Goal: Information Seeking & Learning: Check status

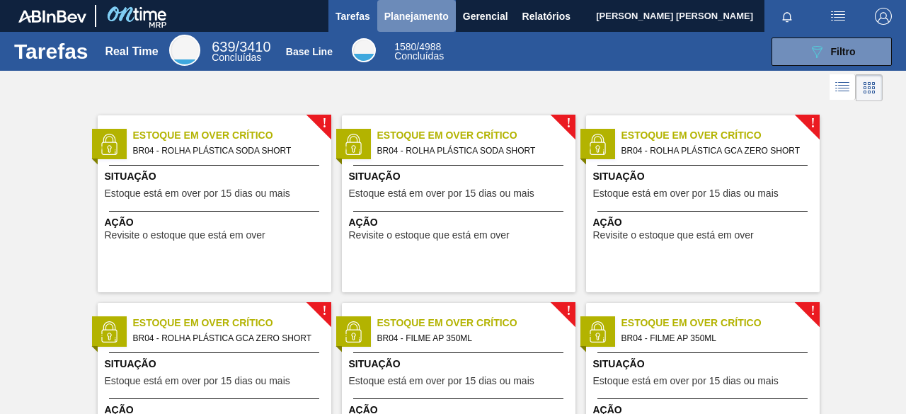
click at [424, 15] on span "Planejamento" at bounding box center [416, 16] width 64 height 17
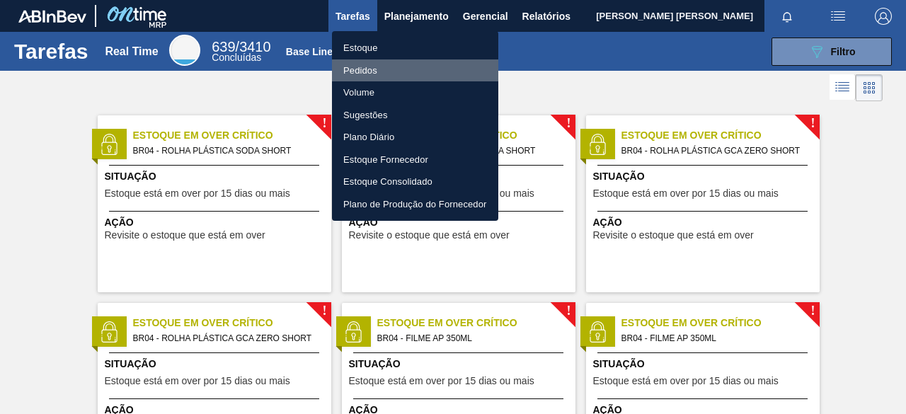
click at [383, 76] on li "Pedidos" at bounding box center [415, 70] width 166 height 23
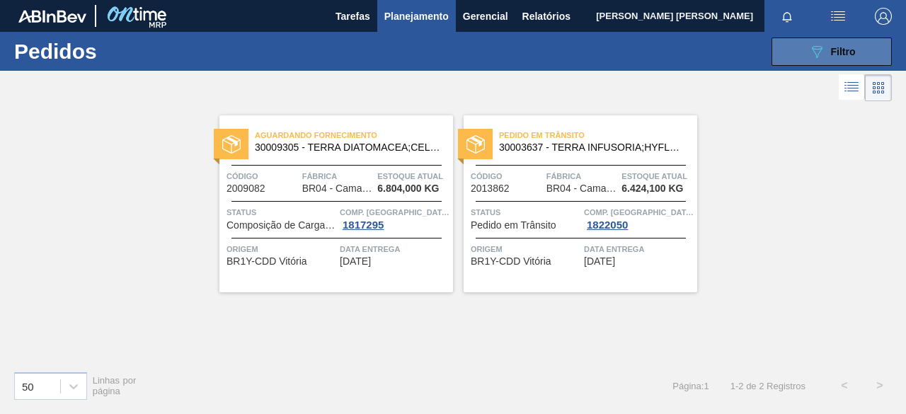
click at [798, 59] on button "089F7B8B-B2A5-4AFE-B5C0-19BA573D28AC Filtro" at bounding box center [832, 52] width 120 height 28
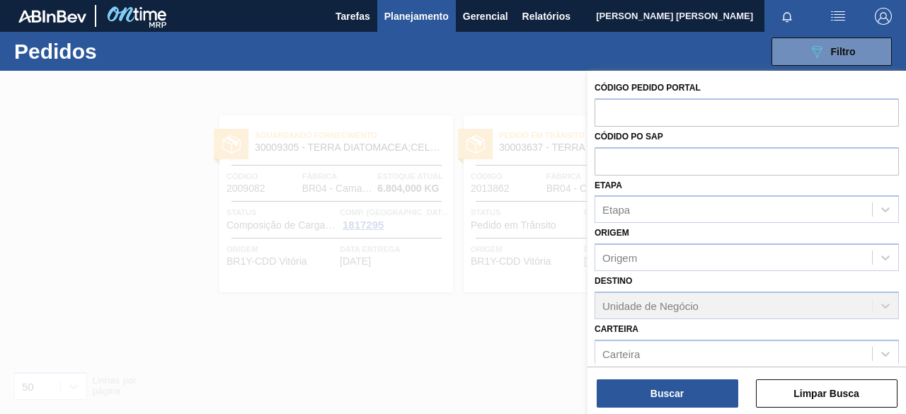
scroll to position [225, 0]
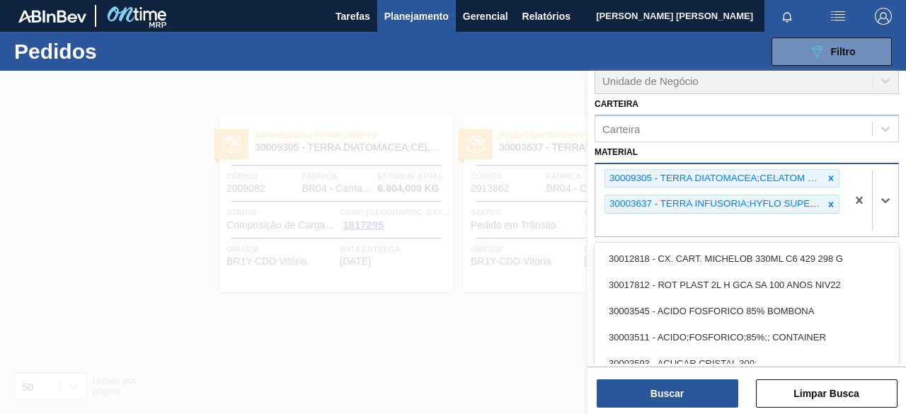
click at [849, 223] on div at bounding box center [873, 200] width 52 height 73
paste input "30003639"
type input "30003639"
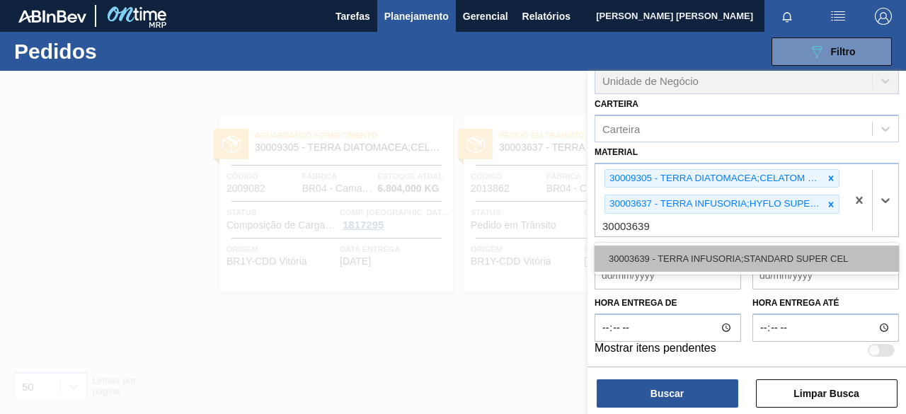
click at [770, 264] on div "30003639 - TERRA INFUSORIA;STANDARD SUPER CEL" at bounding box center [747, 259] width 304 height 26
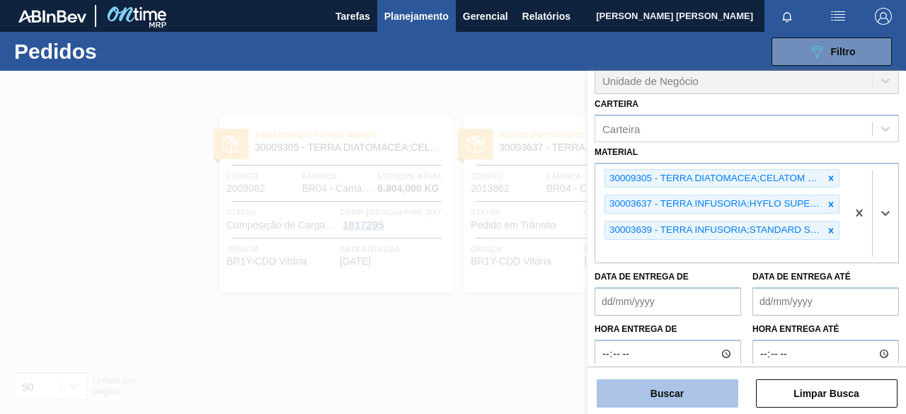
click at [711, 392] on button "Buscar" at bounding box center [668, 393] width 142 height 28
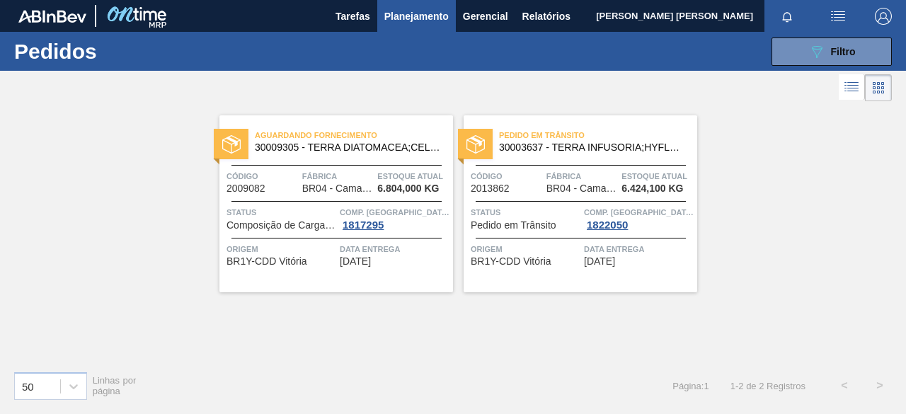
click at [362, 154] on div "Aguardando Fornecimento 30009305 - TERRA DIATOMACEA;CELATOM FW14" at bounding box center [336, 142] width 234 height 32
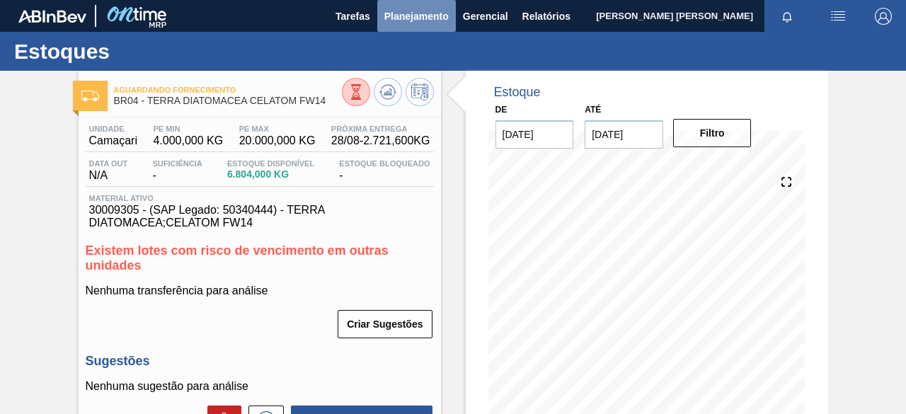
click at [426, 13] on span "Planejamento" at bounding box center [416, 16] width 64 height 17
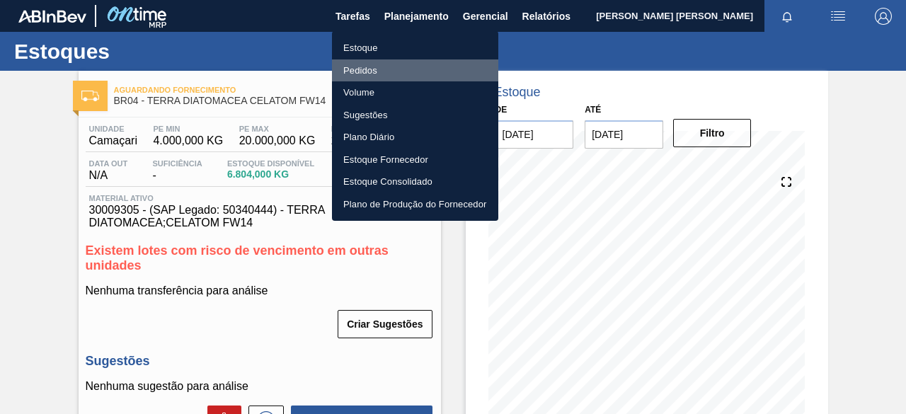
click at [404, 76] on li "Pedidos" at bounding box center [415, 70] width 166 height 23
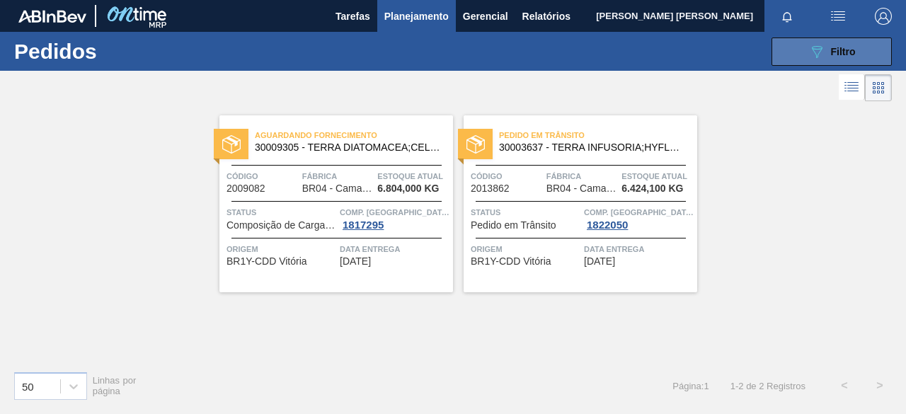
click at [824, 56] on icon "089F7B8B-B2A5-4AFE-B5C0-19BA573D28AC" at bounding box center [816, 51] width 17 height 17
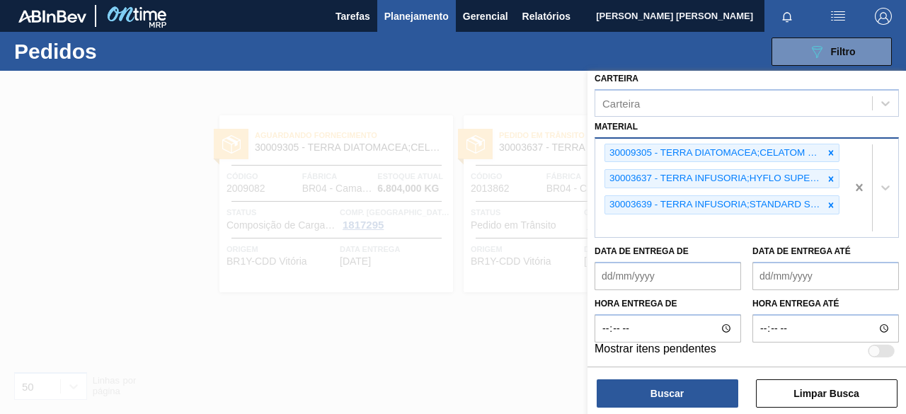
scroll to position [178, 0]
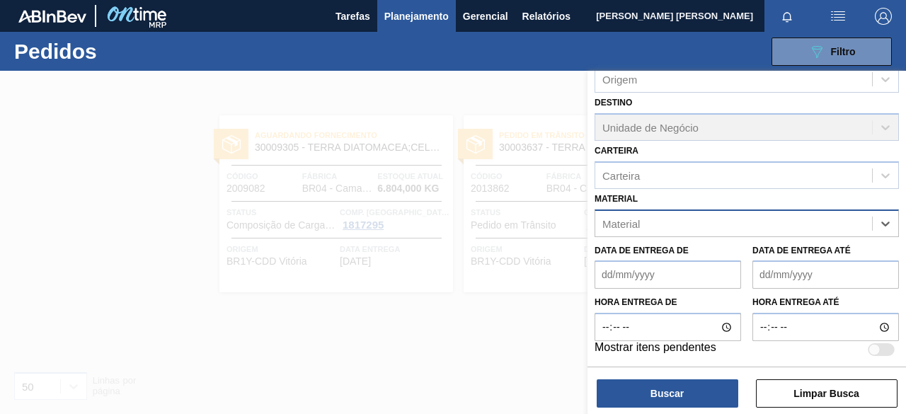
paste input "30009591"
type input "30009591"
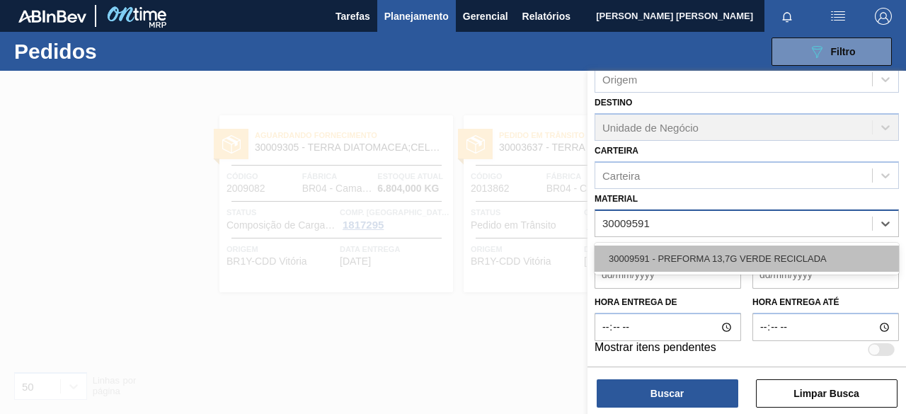
click at [790, 246] on div "30009591 - PREFORMA 13,7G VERDE RECICLADA" at bounding box center [747, 259] width 304 height 26
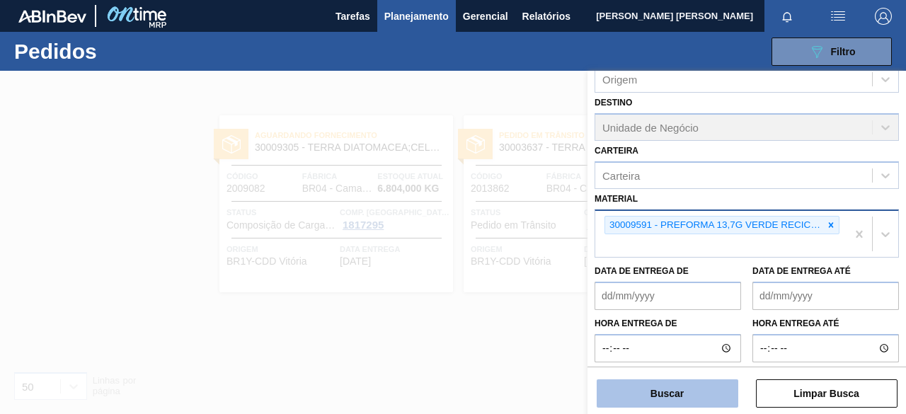
click at [692, 391] on button "Buscar" at bounding box center [668, 393] width 142 height 28
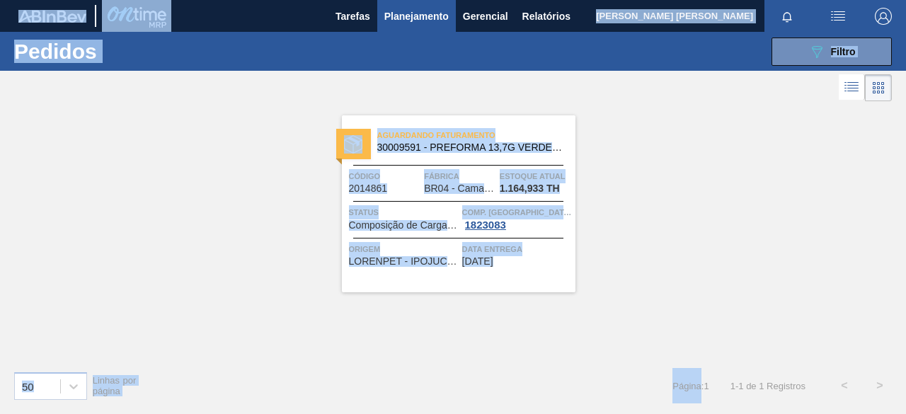
drag, startPoint x: 692, startPoint y: 391, endPoint x: 617, endPoint y: 434, distance: 86.2
click at [617, 0] on html "Tarefas Planejamento Gerencial Relatórios [PERSON_NAME] [PERSON_NAME] todas com…" at bounding box center [453, 0] width 906 height 0
click at [808, 62] on button "089F7B8B-B2A5-4AFE-B5C0-19BA573D28AC Filtro" at bounding box center [832, 52] width 120 height 28
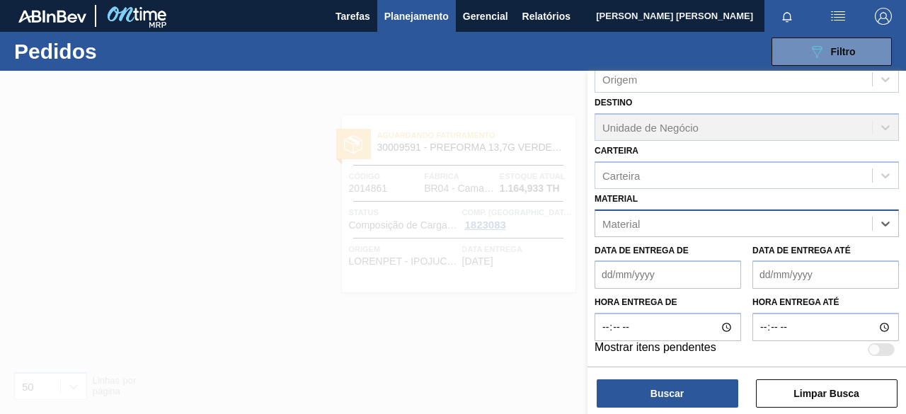
paste input "30012581"
type input "30012581"
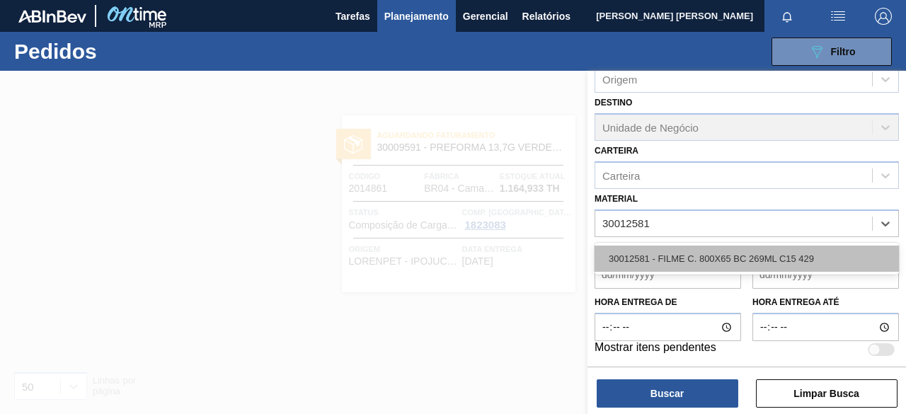
click at [731, 263] on div "30012581 - FILME C. 800X65 BC 269ML C15 429" at bounding box center [747, 259] width 304 height 26
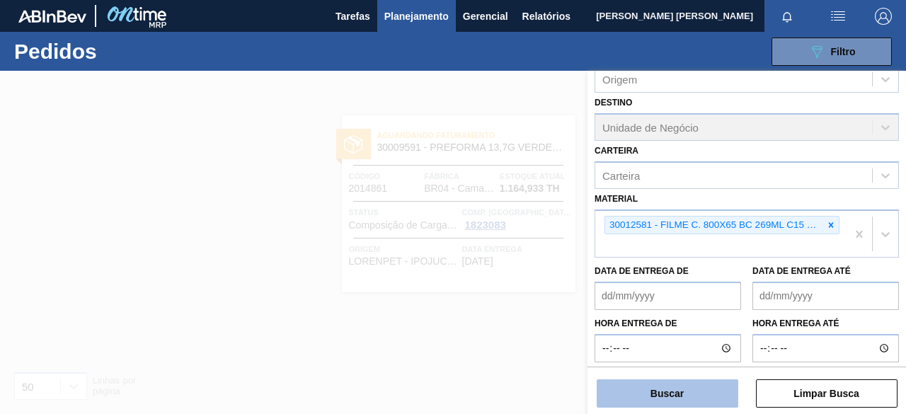
click at [698, 390] on button "Buscar" at bounding box center [668, 393] width 142 height 28
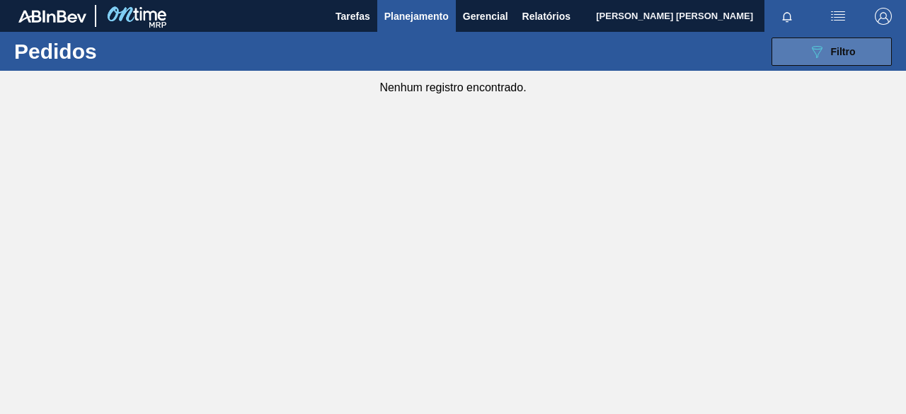
click at [859, 57] on button "089F7B8B-B2A5-4AFE-B5C0-19BA573D28AC Filtro" at bounding box center [832, 52] width 120 height 28
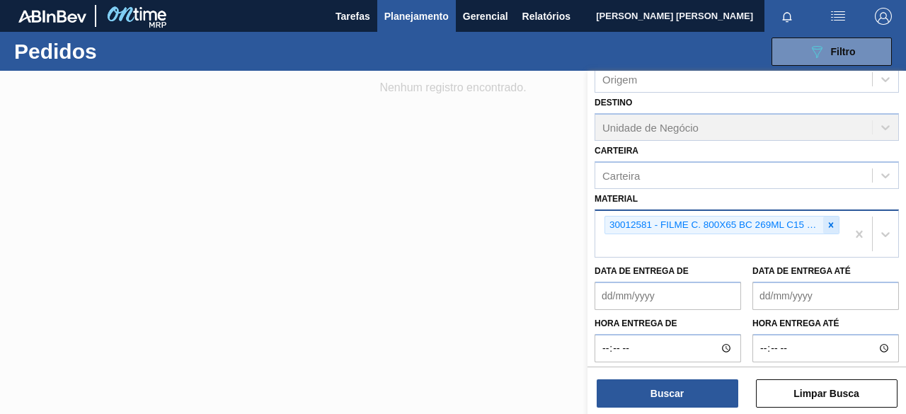
click at [829, 217] on div at bounding box center [831, 226] width 16 height 18
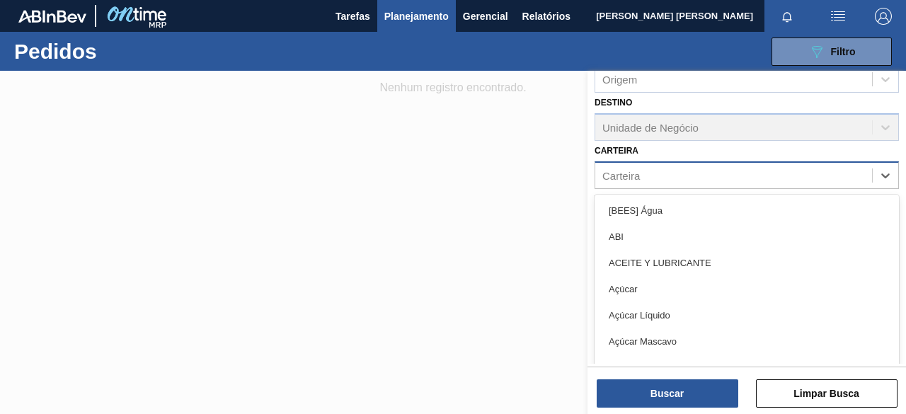
click at [709, 176] on div "Carteira" at bounding box center [733, 175] width 277 height 21
type input "RÓTU"
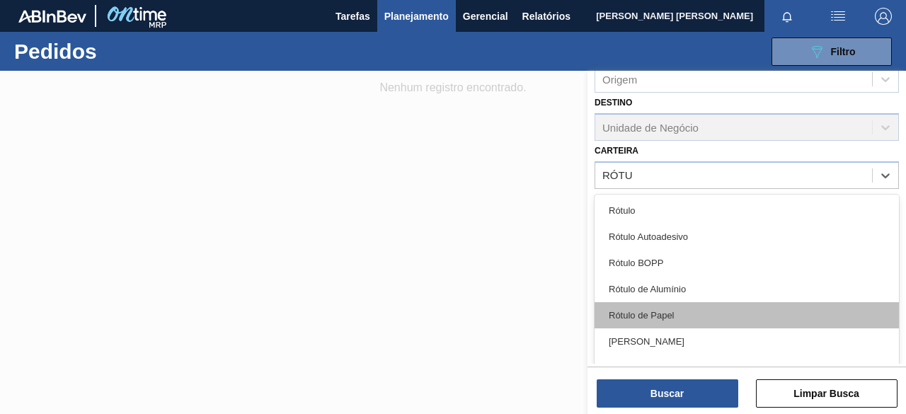
click at [678, 310] on div "Rótulo de Papel" at bounding box center [747, 315] width 304 height 26
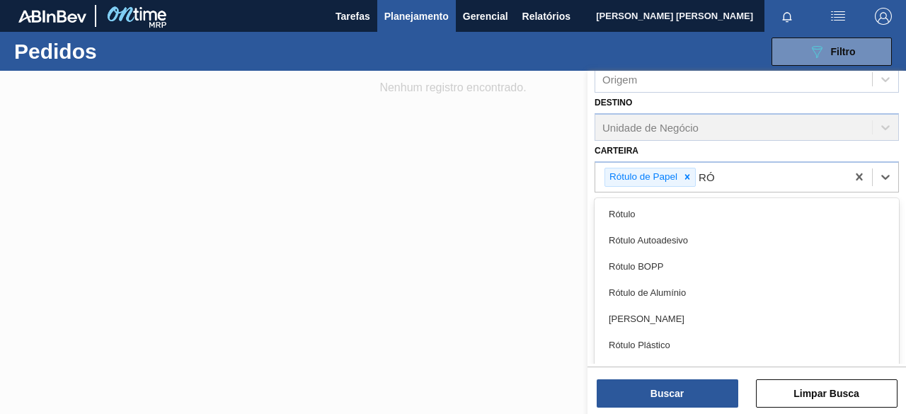
type input "RÓT"
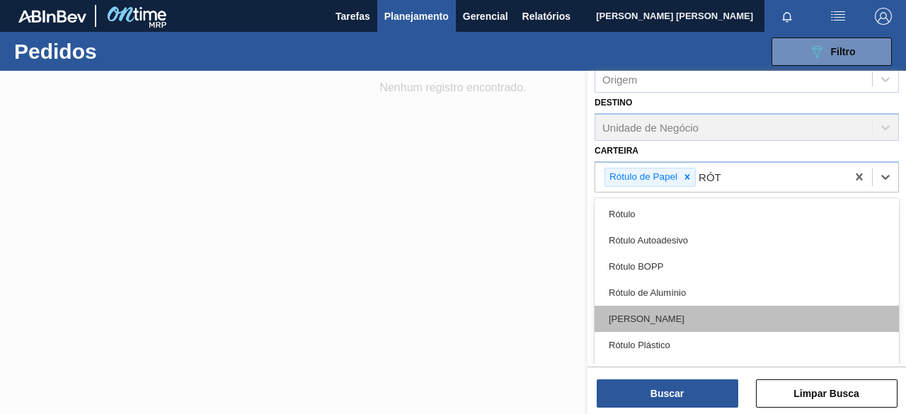
click at [834, 314] on div "[PERSON_NAME]" at bounding box center [747, 319] width 304 height 26
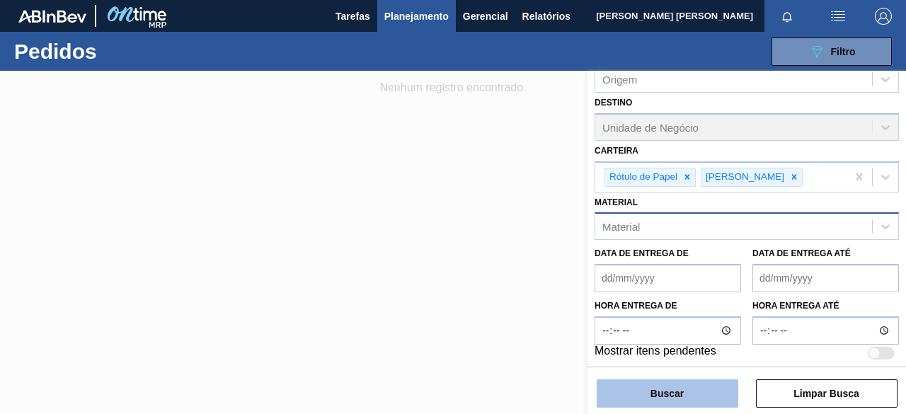
click at [671, 399] on button "Buscar" at bounding box center [668, 393] width 142 height 28
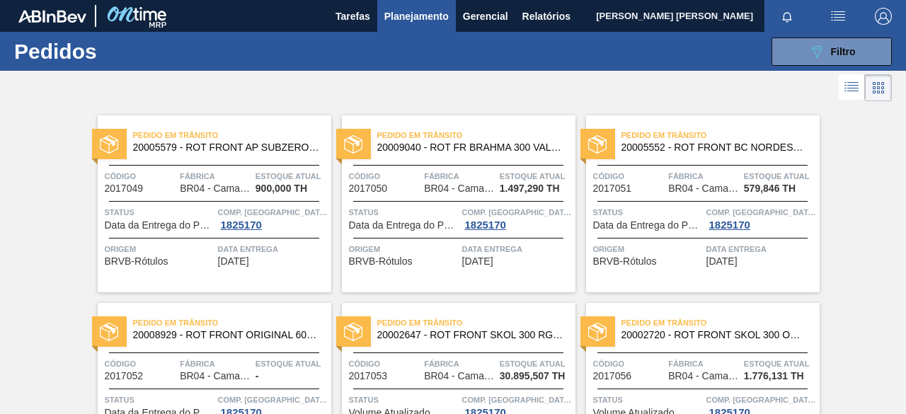
click at [852, 270] on div "Pedido [PERSON_NAME] 20005579 - ROT FRONT AP SUBZERO 600 429 CX48MIL Código 201…" at bounding box center [453, 386] width 906 height 563
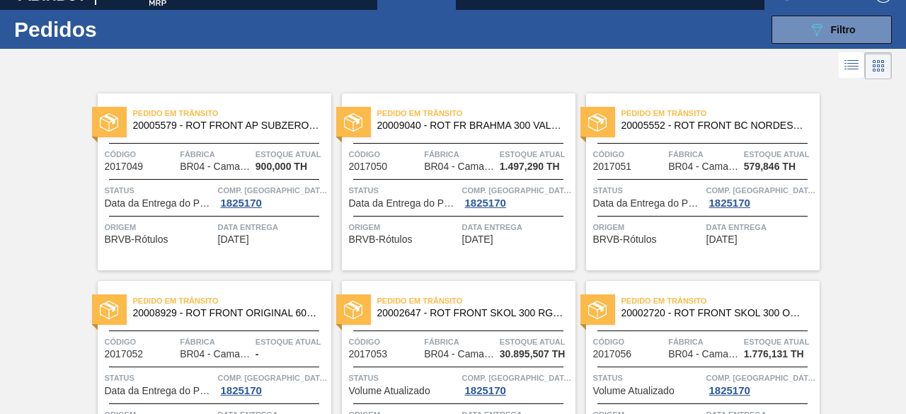
scroll to position [0, 0]
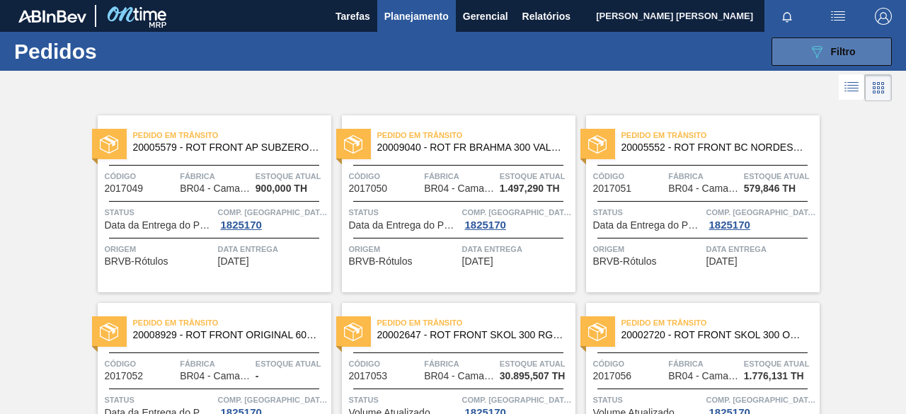
click at [803, 50] on button "089F7B8B-B2A5-4AFE-B5C0-19BA573D28AC Filtro" at bounding box center [832, 52] width 120 height 28
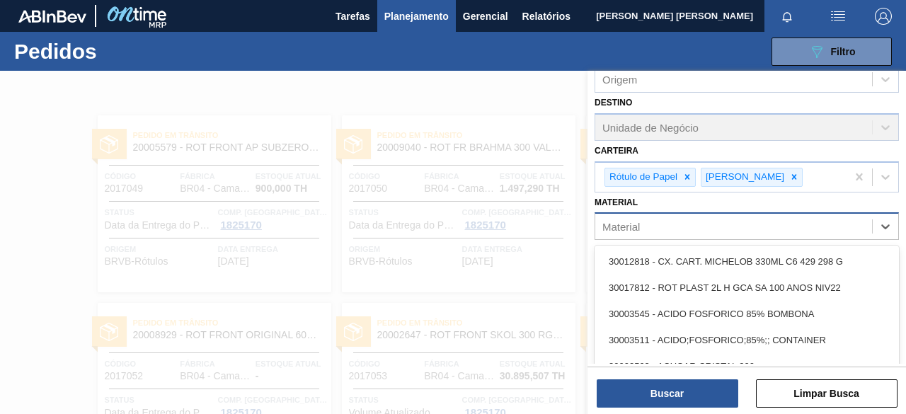
click at [717, 219] on div "Material" at bounding box center [733, 227] width 277 height 21
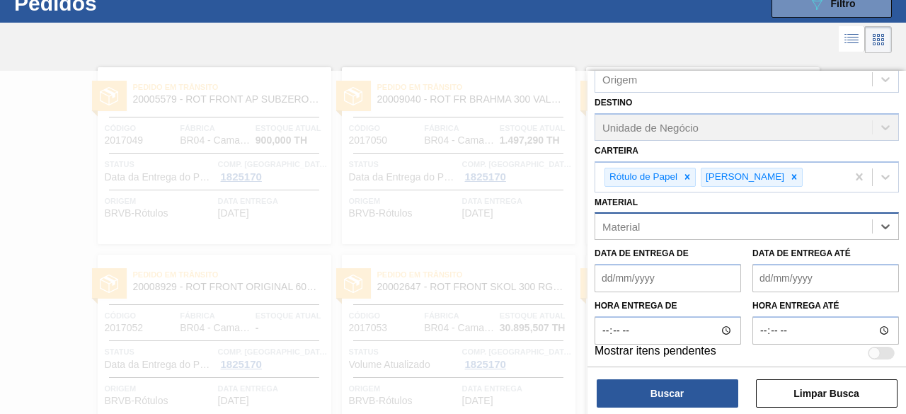
click at [717, 219] on div "Material" at bounding box center [733, 227] width 277 height 21
paste input "20005702"
type input "20005702"
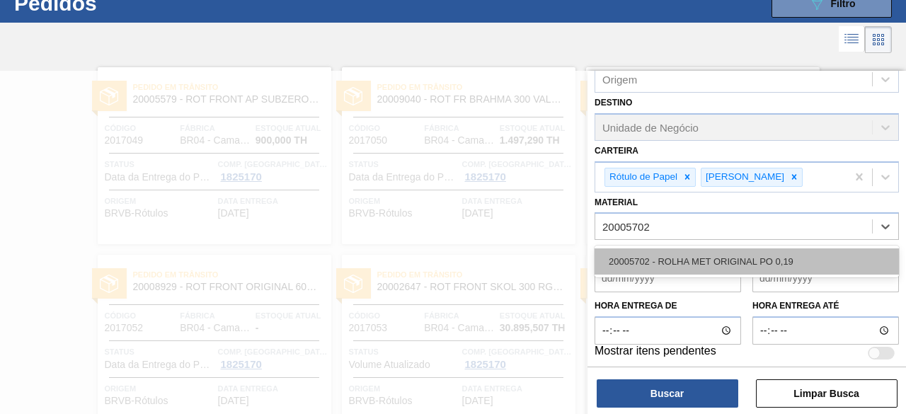
click at [720, 259] on div "20005702 - ROLHA MET ORIGINAL PO 0,19" at bounding box center [747, 261] width 304 height 26
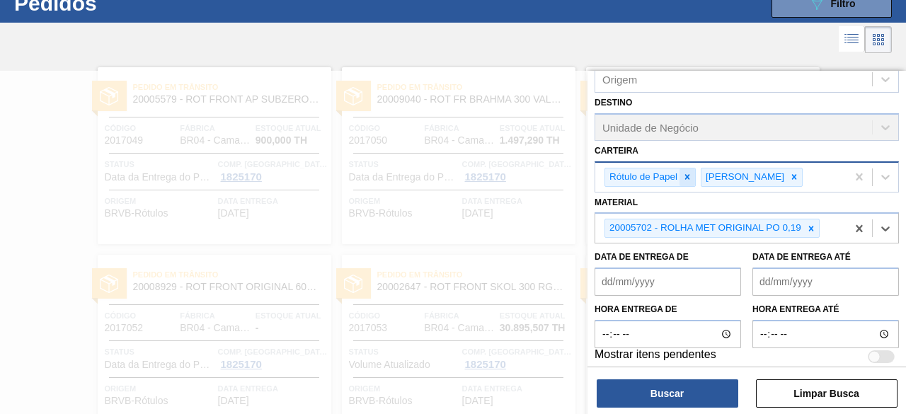
click at [685, 175] on icon at bounding box center [687, 177] width 5 height 5
click at [693, 174] on icon at bounding box center [698, 177] width 10 height 10
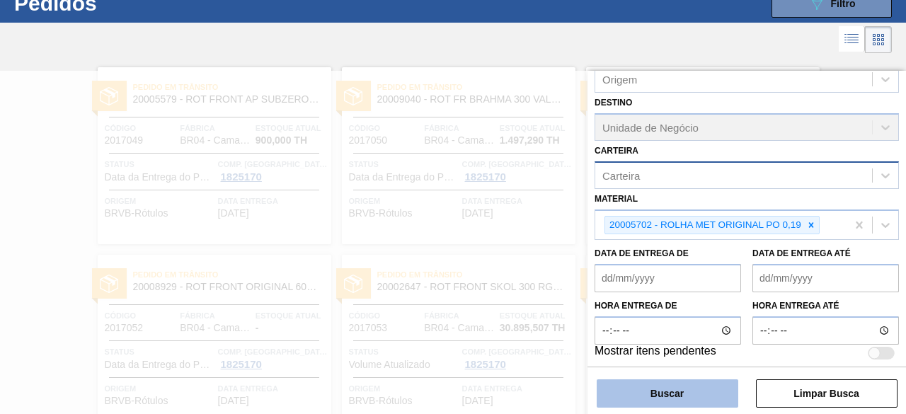
click at [670, 386] on button "Buscar" at bounding box center [668, 393] width 142 height 28
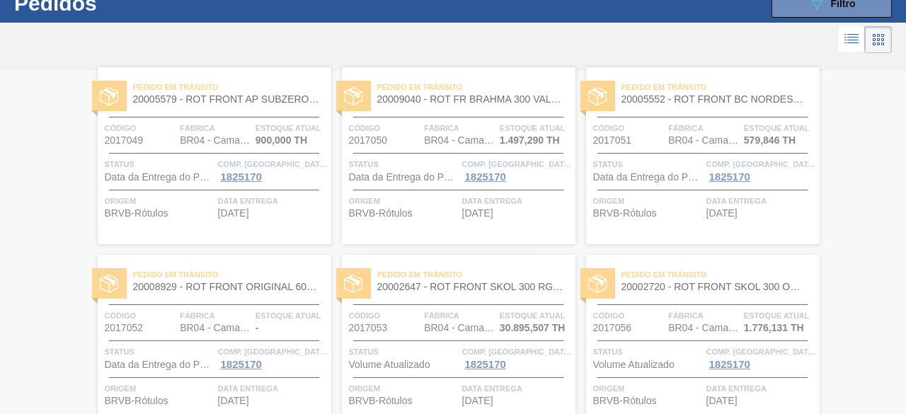
scroll to position [0, 0]
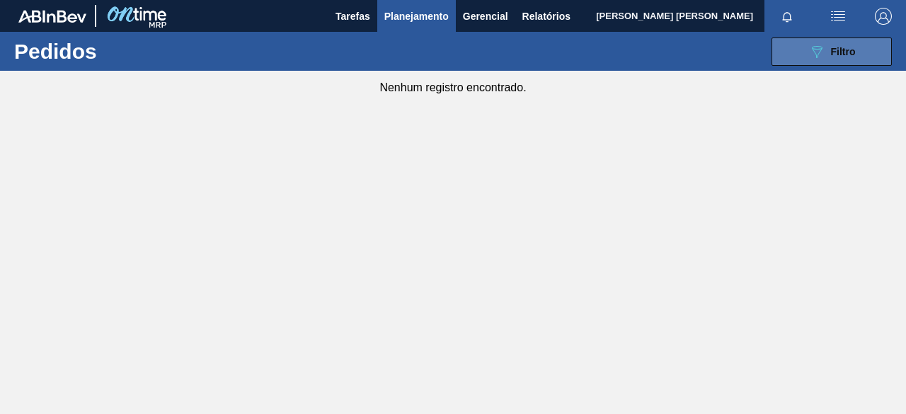
click at [818, 59] on icon "089F7B8B-B2A5-4AFE-B5C0-19BA573D28AC" at bounding box center [816, 51] width 17 height 17
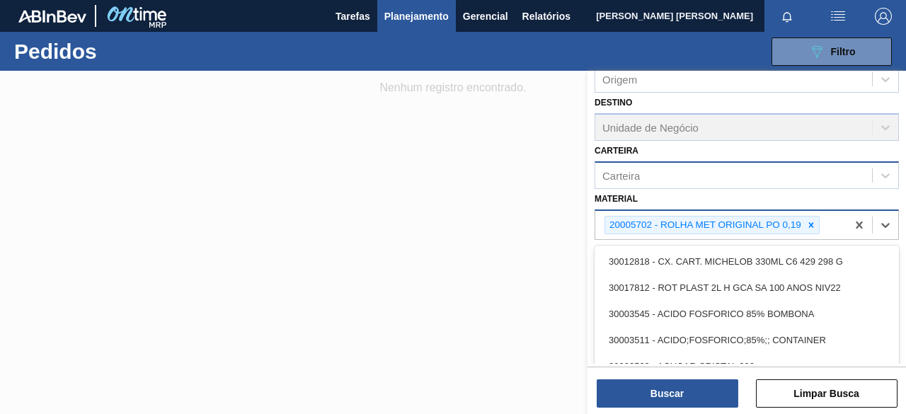
click at [820, 222] on div "20005702 - ROLHA MET ORIGINAL PO 0,19" at bounding box center [720, 225] width 251 height 29
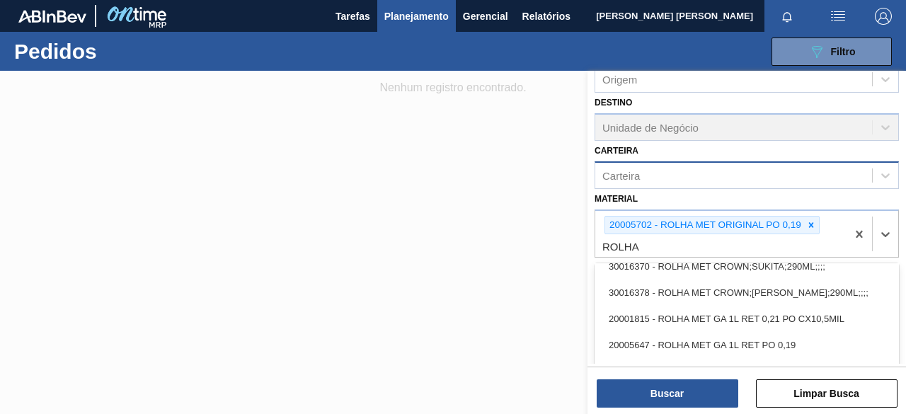
scroll to position [2461, 0]
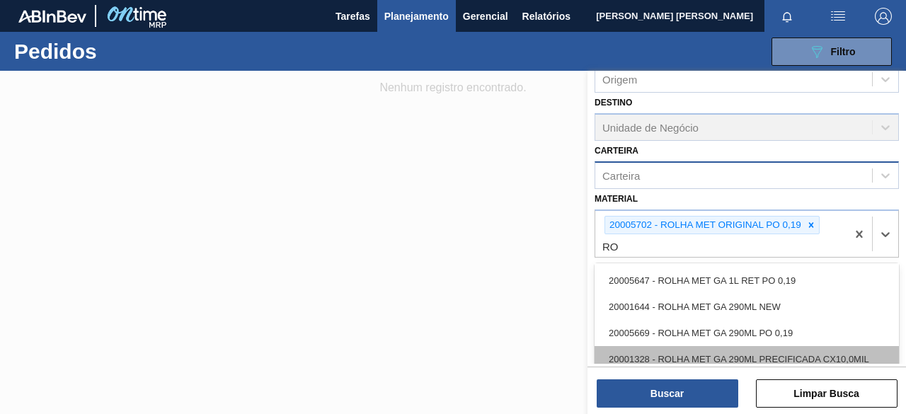
type input "R"
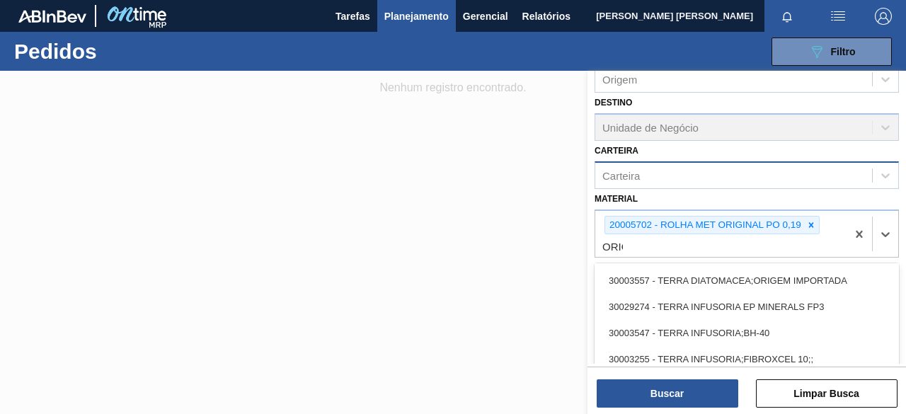
scroll to position [706, 0]
type input "ORIGINA"
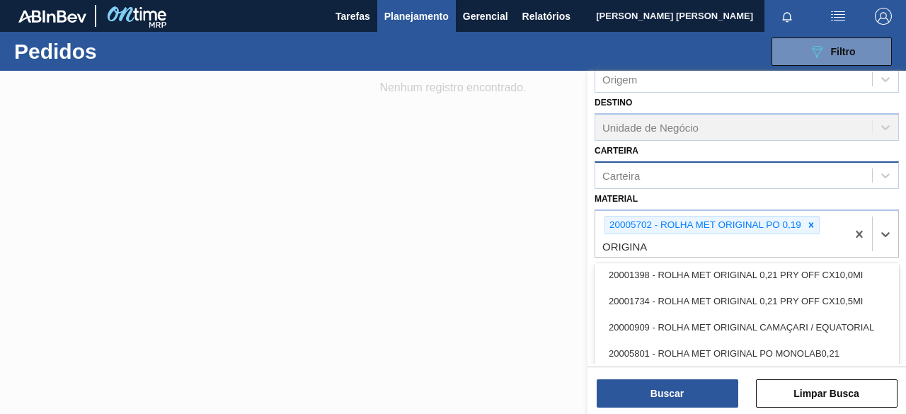
scroll to position [423, 0]
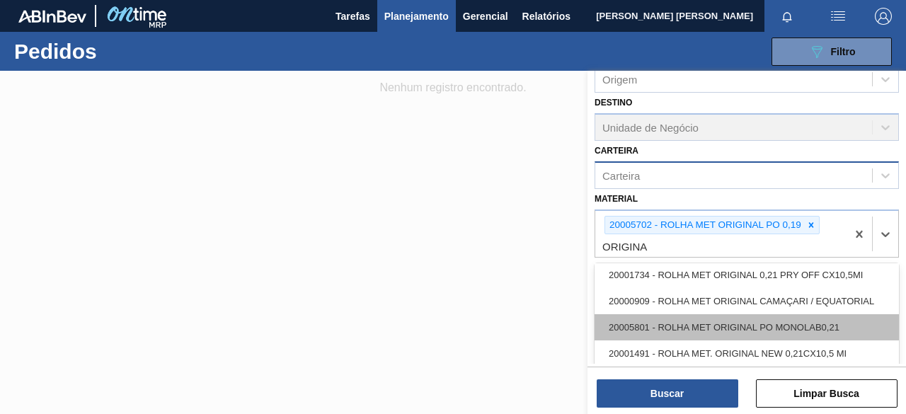
click at [865, 322] on div "20005801 - ROLHA MET ORIGINAL PO MONOLAB0,21" at bounding box center [747, 327] width 304 height 26
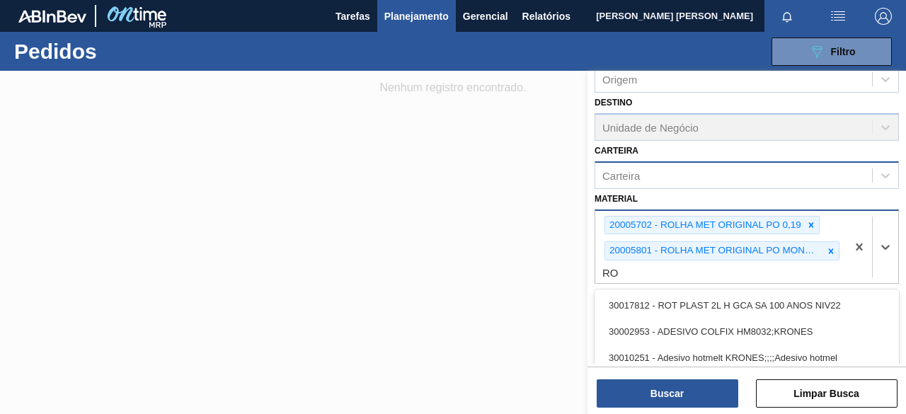
type input "R"
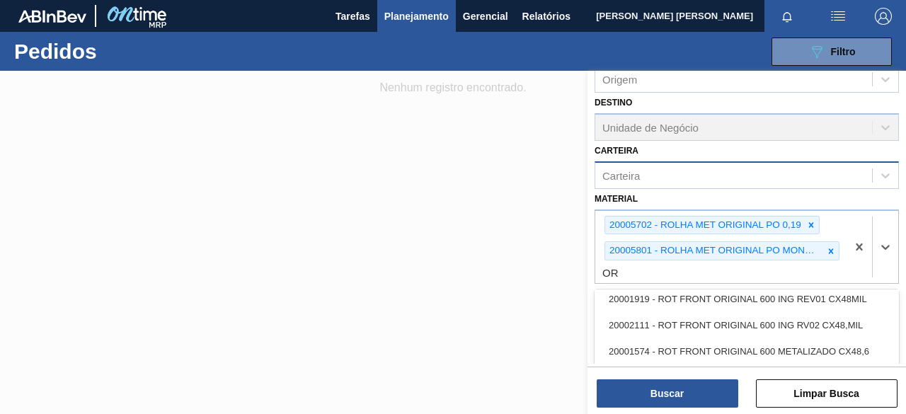
scroll to position [2049, 0]
type input "O"
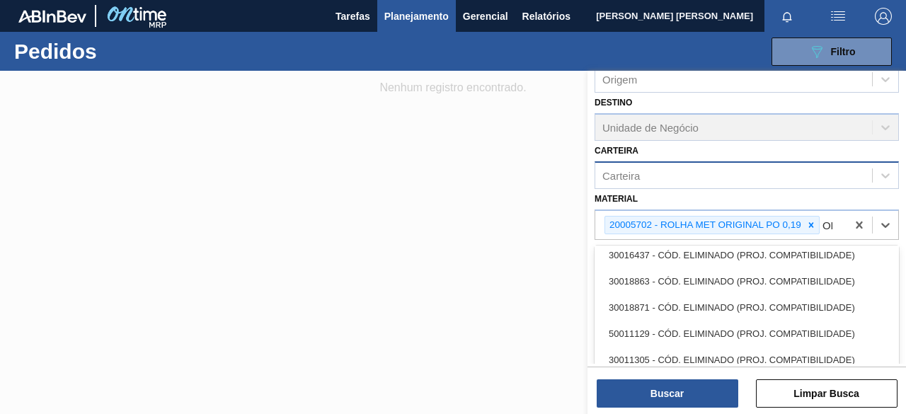
type input "ORI"
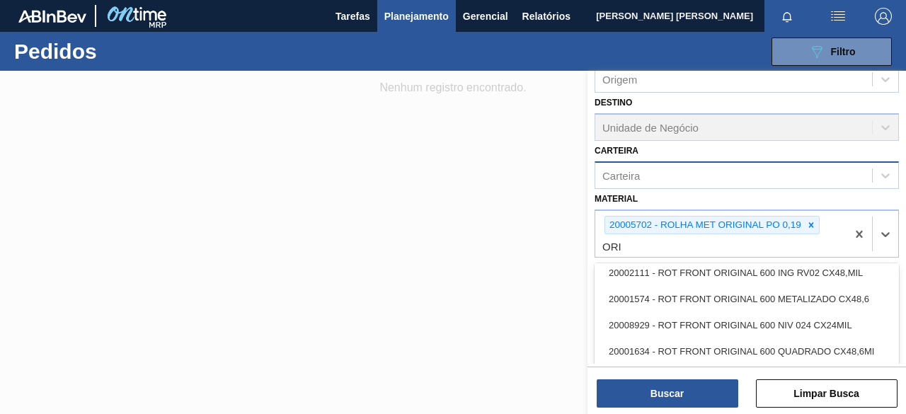
scroll to position [2023, 0]
click at [895, 360] on div "Código Pedido Portal Códido PO SAP Etapa Etapa Origem Origem Destino Unidade de…" at bounding box center [747, 244] width 319 height 346
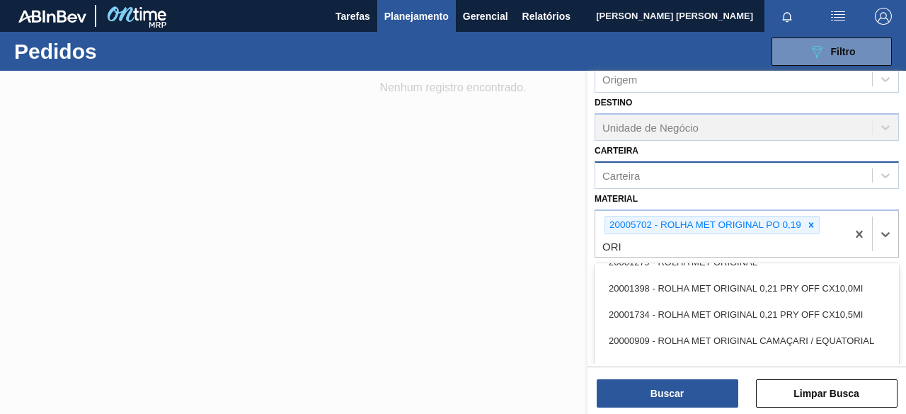
scroll to position [1713, 0]
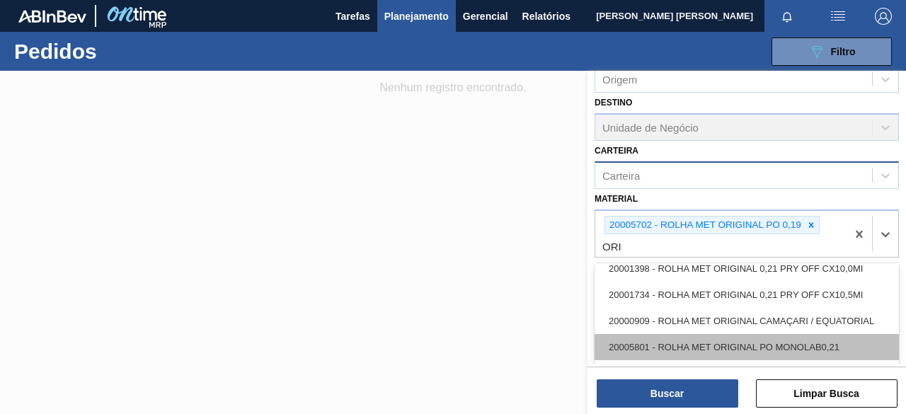
click at [838, 355] on div "20005801 - ROLHA MET ORIGINAL PO MONOLAB0,21" at bounding box center [747, 347] width 304 height 26
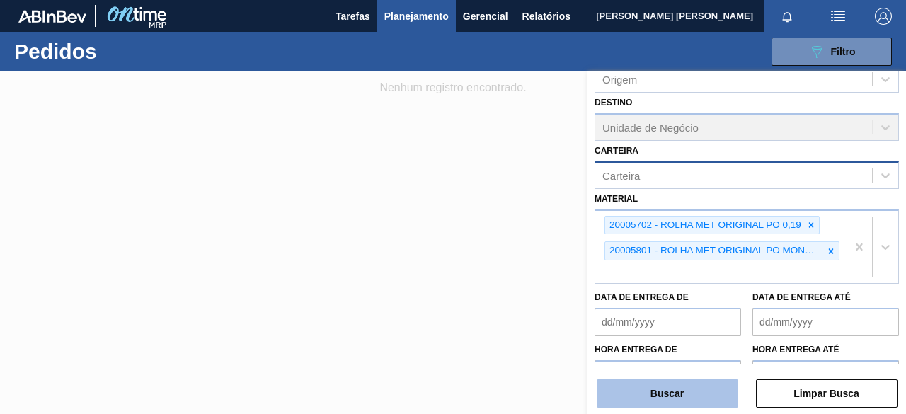
click at [709, 390] on button "Buscar" at bounding box center [668, 393] width 142 height 28
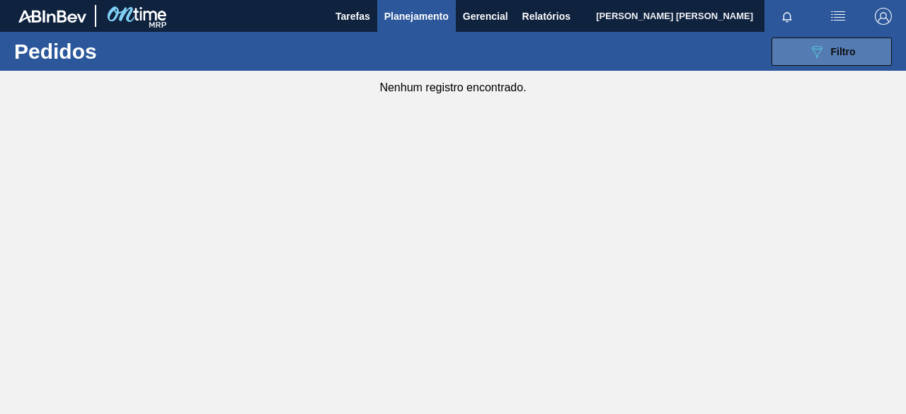
click at [844, 62] on button "089F7B8B-B2A5-4AFE-B5C0-19BA573D28AC Filtro" at bounding box center [832, 52] width 120 height 28
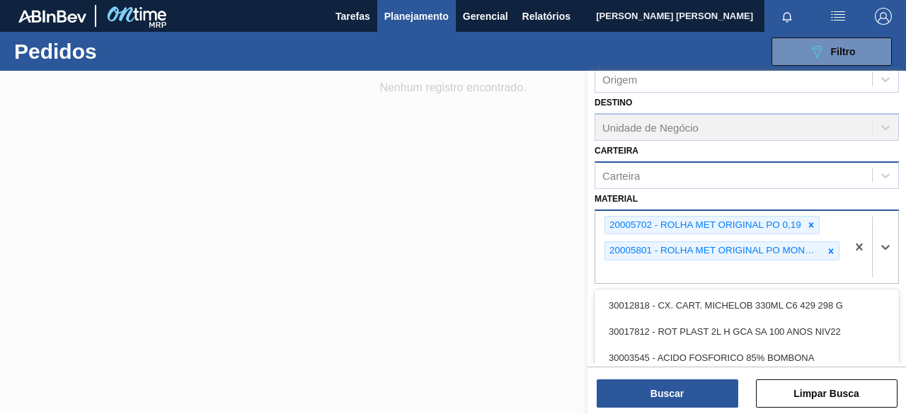
click at [757, 268] on div "20005702 - ROLHA MET ORIGINAL PO 0,19 20005801 - ROLHA MET ORIGINAL PO MONOLAB0…" at bounding box center [720, 247] width 251 height 73
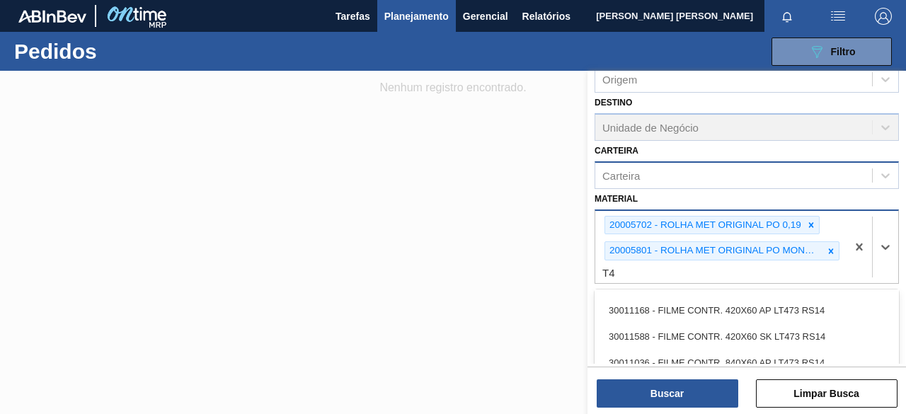
scroll to position [42, 0]
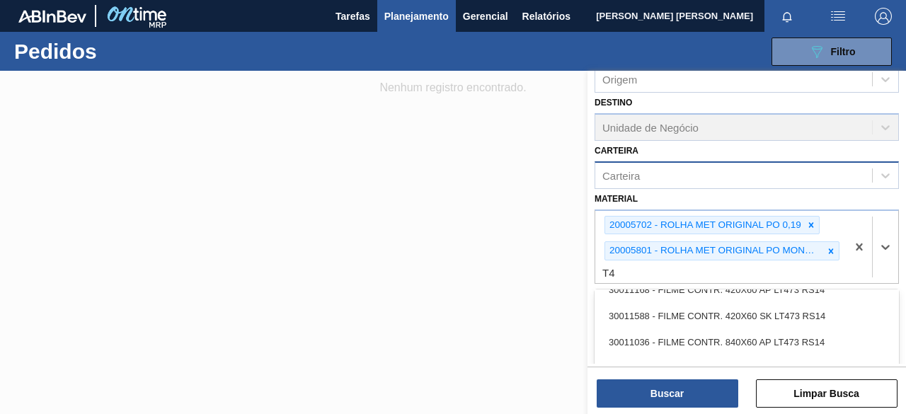
type input "T4"
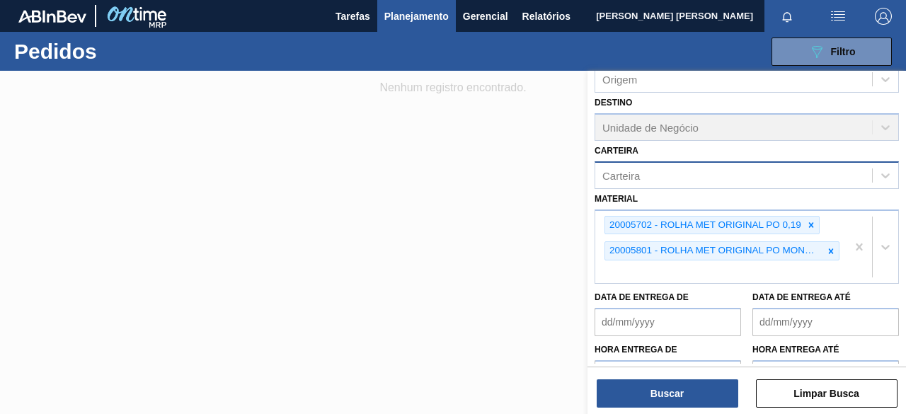
click at [487, 261] on div at bounding box center [453, 278] width 906 height 414
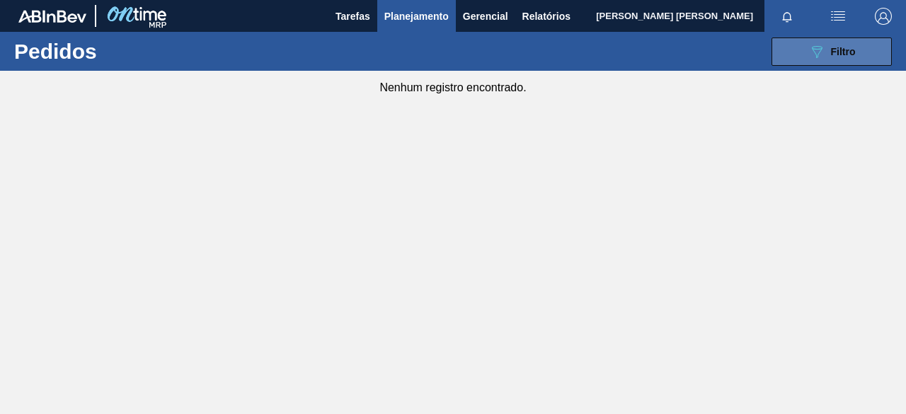
click at [789, 38] on button "089F7B8B-B2A5-4AFE-B5C0-19BA573D28AC Filtro" at bounding box center [832, 52] width 120 height 28
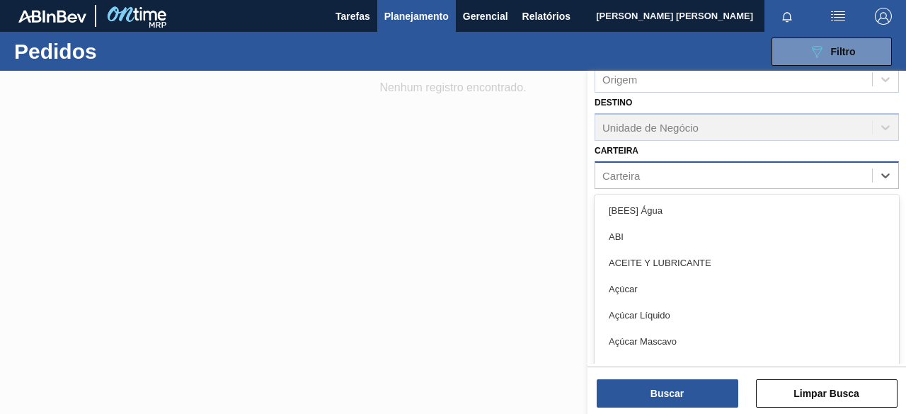
click at [752, 170] on div "Carteira" at bounding box center [733, 175] width 277 height 21
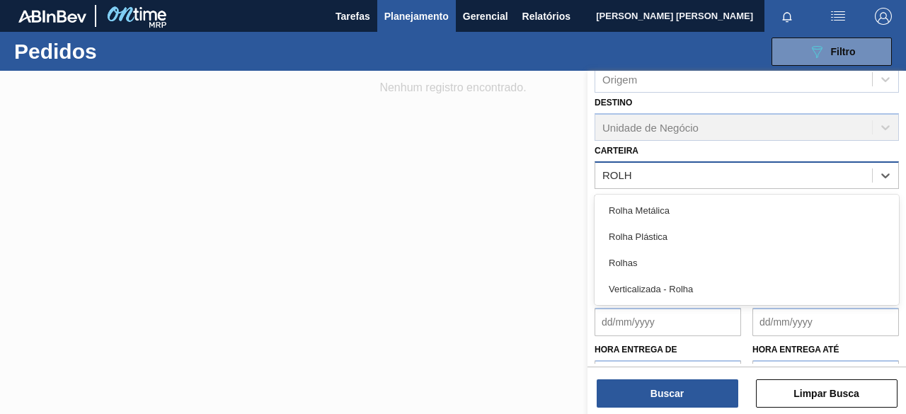
type input "ROLHA"
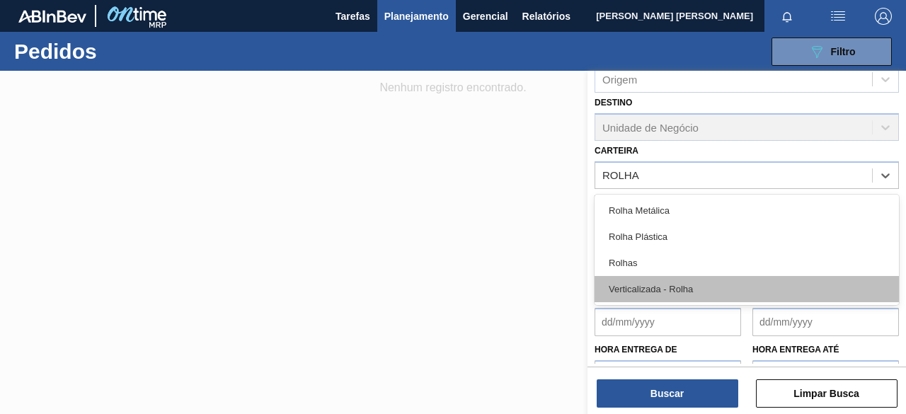
click at [719, 282] on div "Verticalizada - Rolha" at bounding box center [747, 289] width 304 height 26
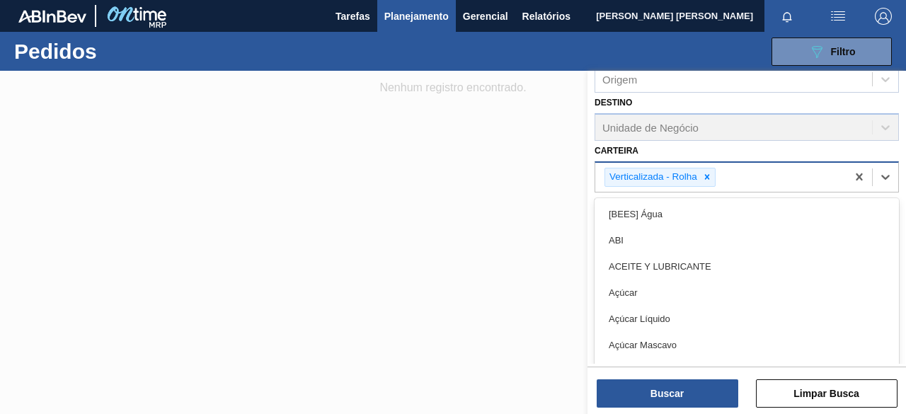
click at [748, 183] on div "Verticalizada - Rolha" at bounding box center [720, 177] width 251 height 29
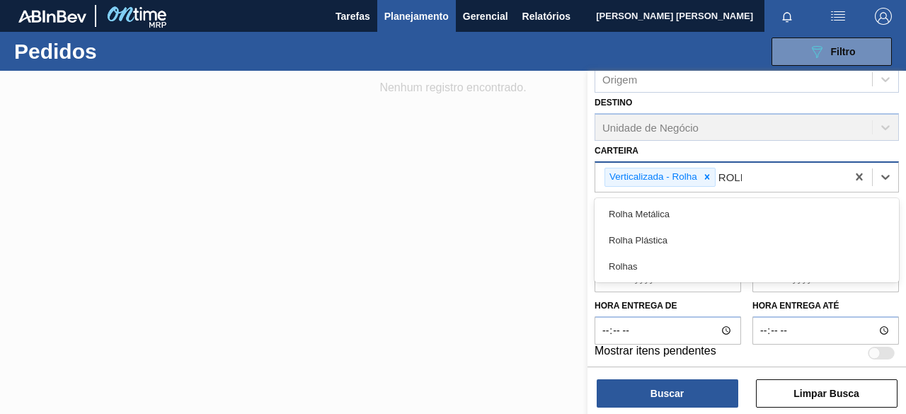
type input "ROLHA"
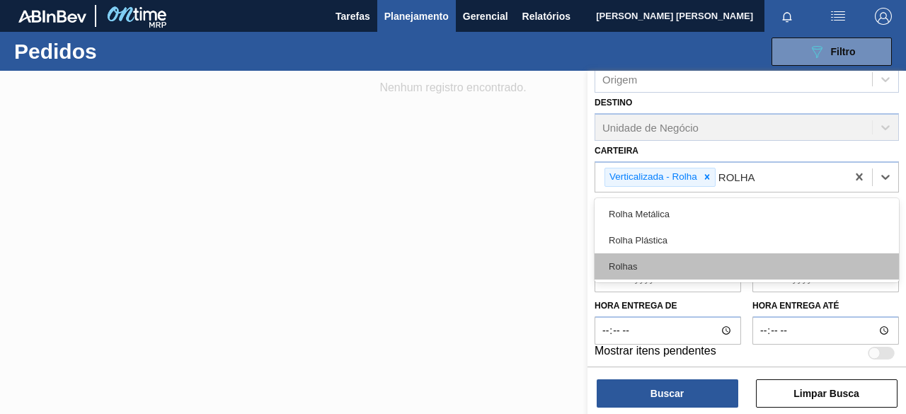
click at [656, 264] on div "Rolhas" at bounding box center [747, 266] width 304 height 26
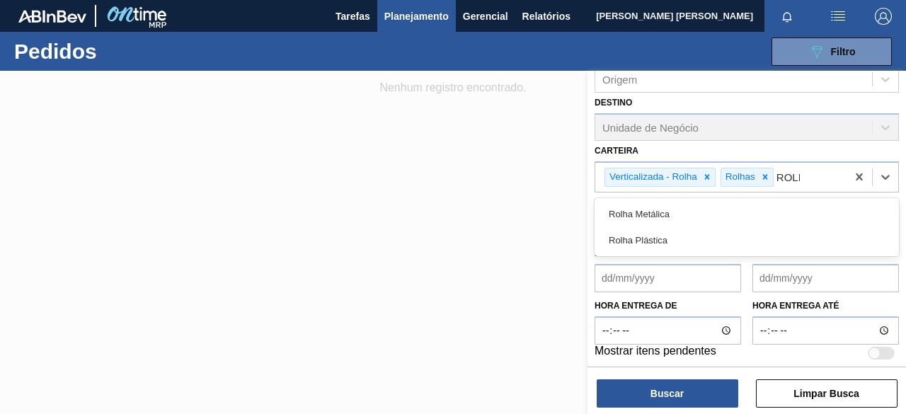
type input "ROLHA"
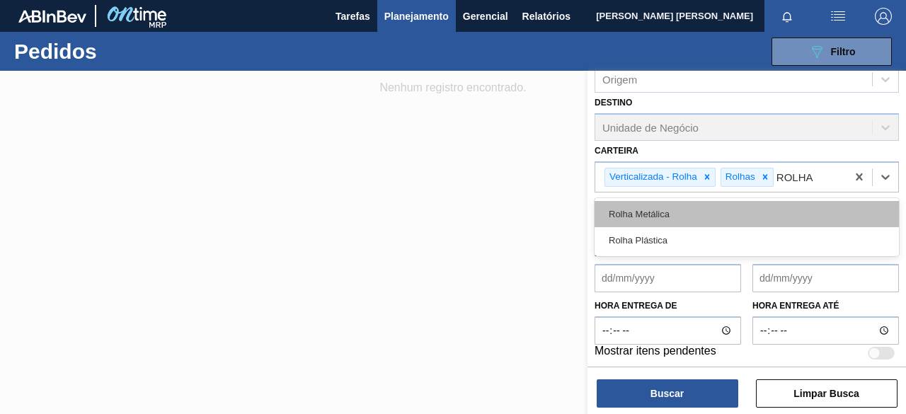
click at [710, 222] on div "Rolha Metálica" at bounding box center [747, 214] width 304 height 26
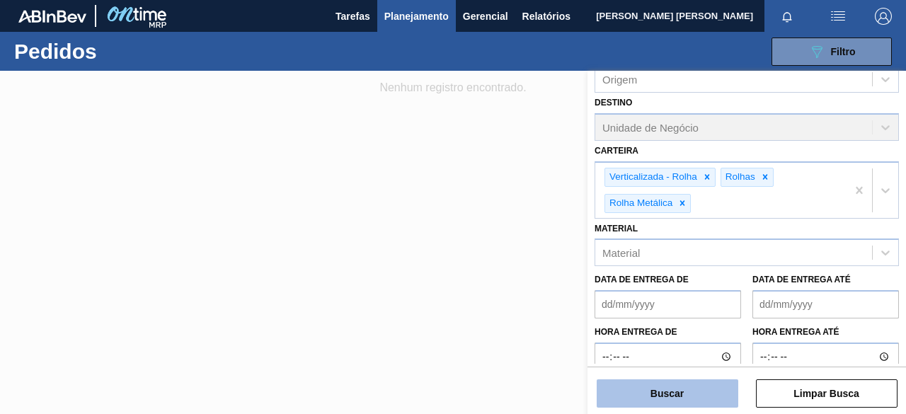
click at [672, 399] on button "Buscar" at bounding box center [668, 393] width 142 height 28
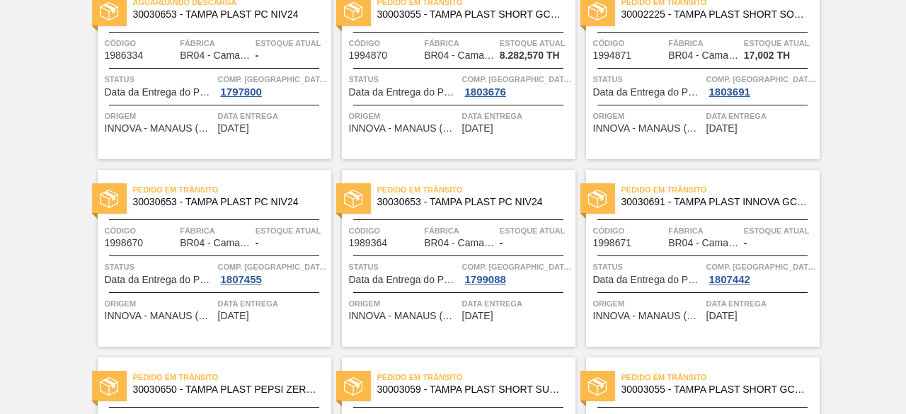
scroll to position [0, 0]
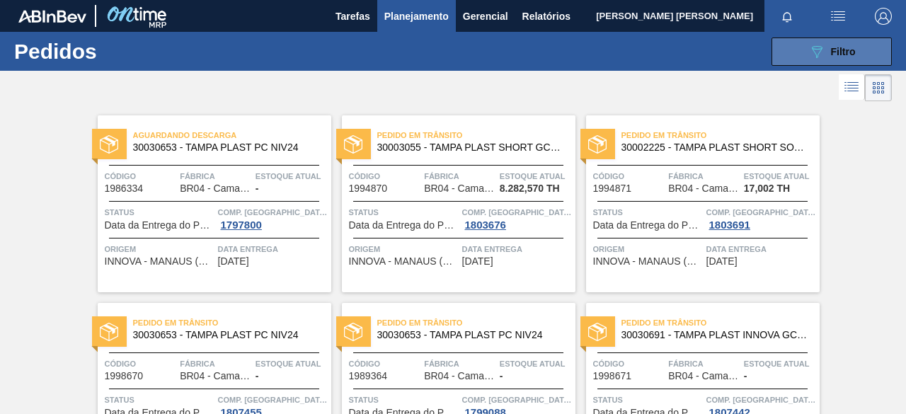
click at [790, 47] on button "089F7B8B-B2A5-4AFE-B5C0-19BA573D28AC Filtro" at bounding box center [832, 52] width 120 height 28
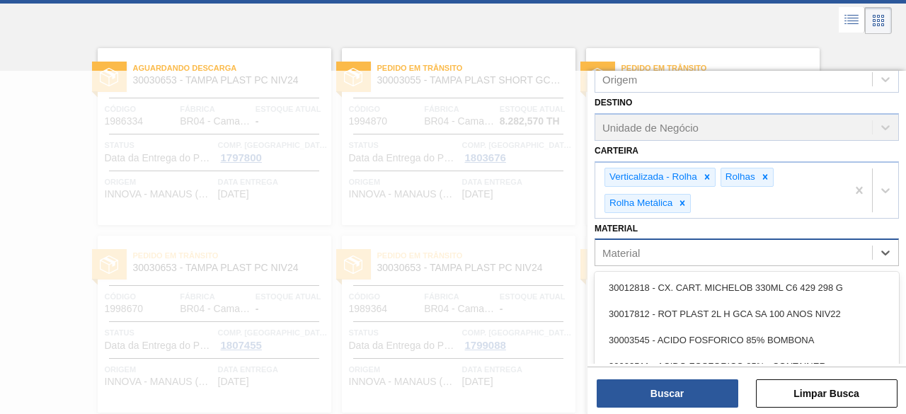
click at [695, 249] on div "Material" at bounding box center [733, 253] width 277 height 21
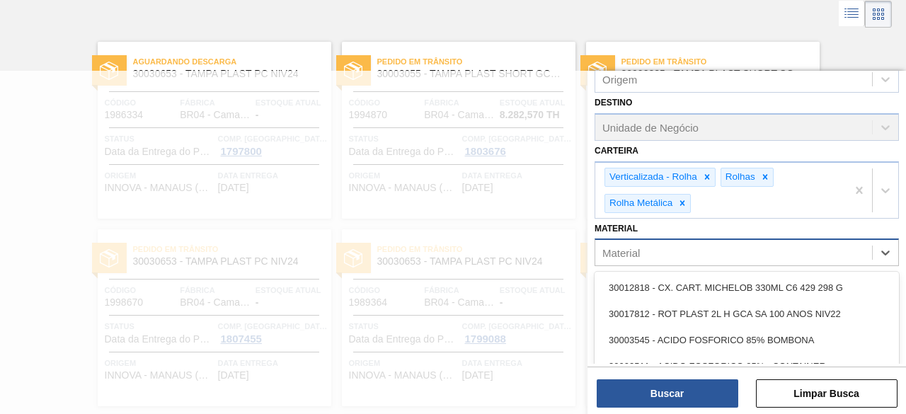
paste input "20005702"
type input "20005702"
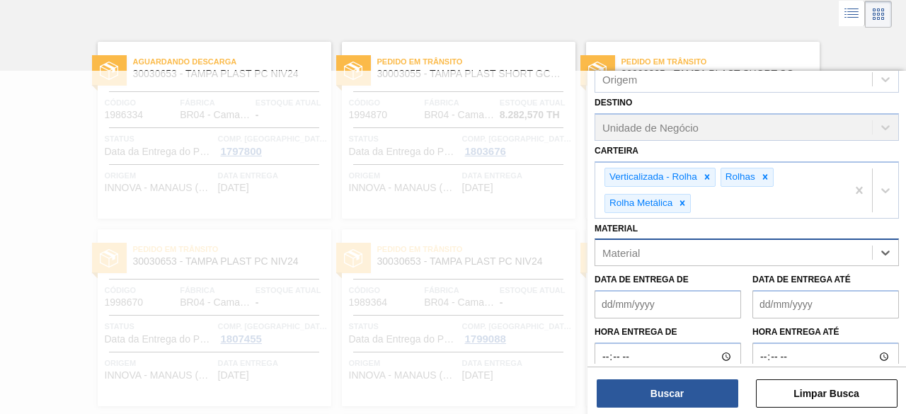
click at [695, 249] on div "Material" at bounding box center [733, 253] width 277 height 21
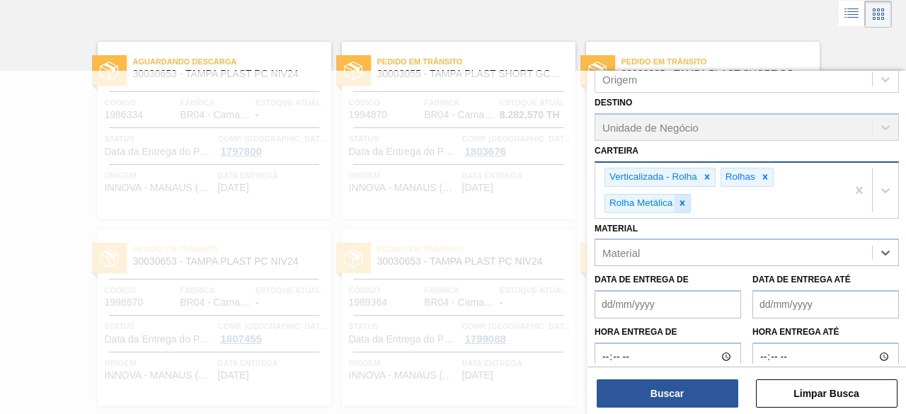
click at [680, 202] on icon at bounding box center [682, 203] width 10 height 10
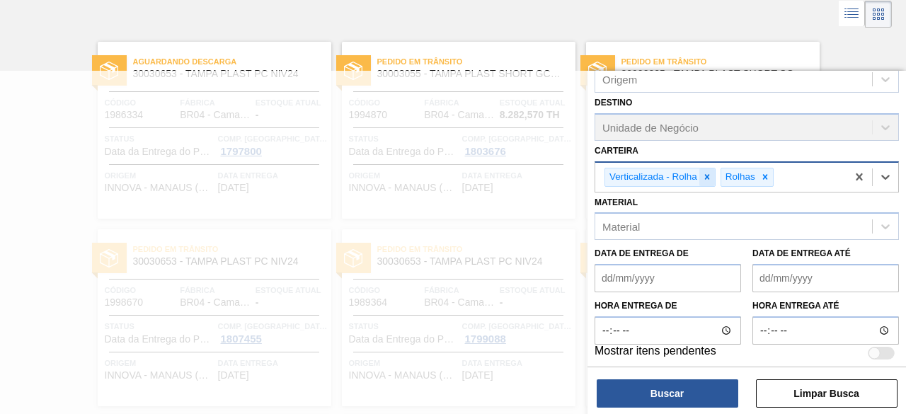
click at [704, 181] on div at bounding box center [707, 177] width 16 height 18
click at [646, 183] on div at bounding box center [649, 177] width 16 height 18
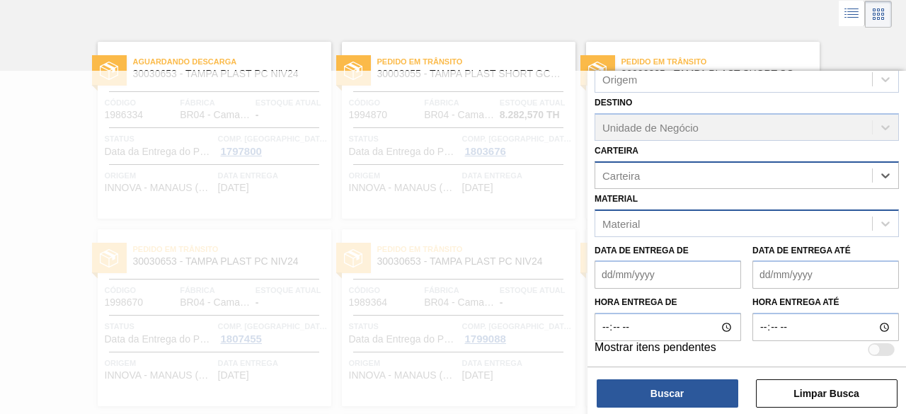
scroll to position [119, 0]
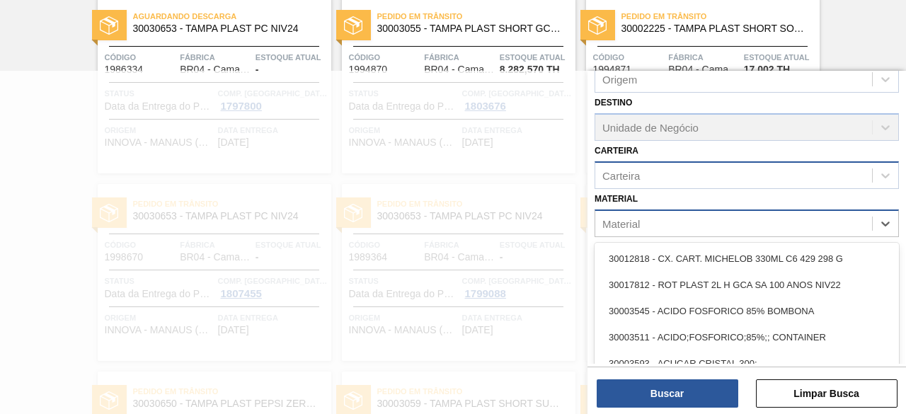
click at [646, 214] on div "Material" at bounding box center [733, 223] width 277 height 21
paste input "20005702"
type input "20005702"
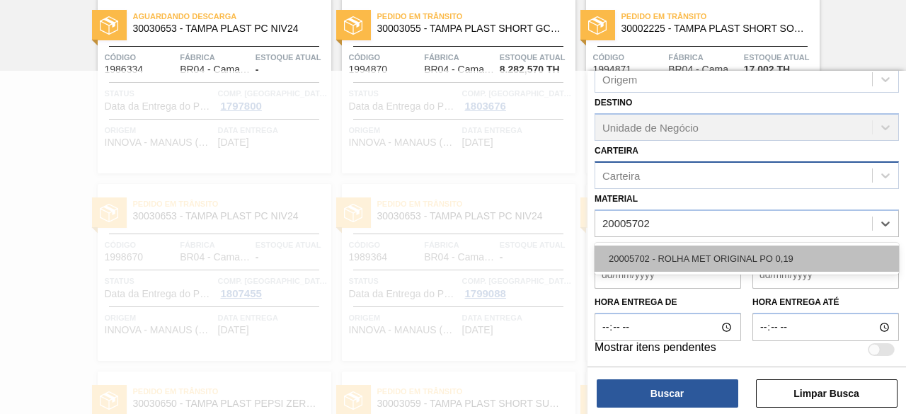
click at [664, 261] on div "20005702 - ROLHA MET ORIGINAL PO 0,19" at bounding box center [747, 259] width 304 height 26
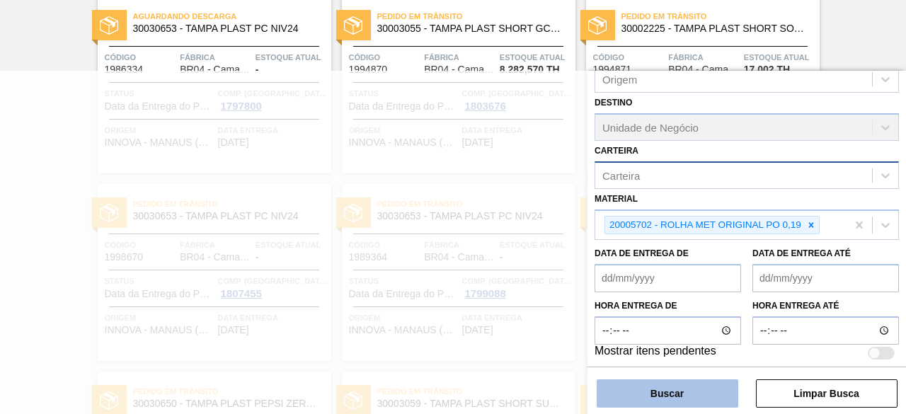
click at [699, 399] on button "Buscar" at bounding box center [668, 393] width 142 height 28
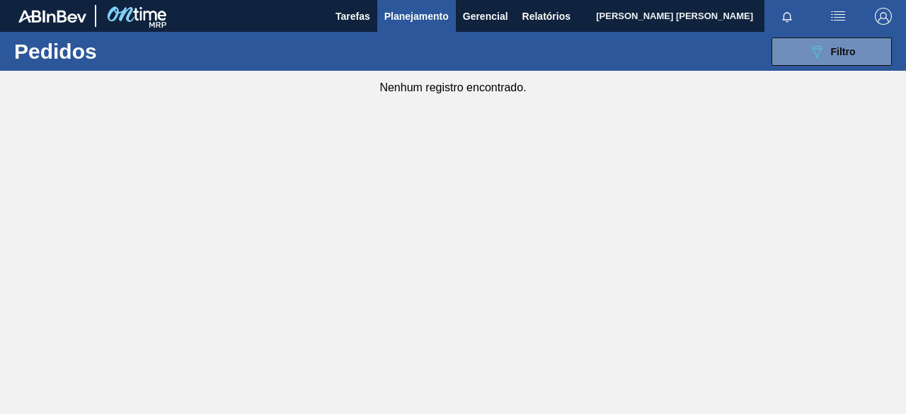
scroll to position [0, 0]
click at [794, 59] on button "089F7B8B-B2A5-4AFE-B5C0-19BA573D28AC Filtro" at bounding box center [832, 52] width 120 height 28
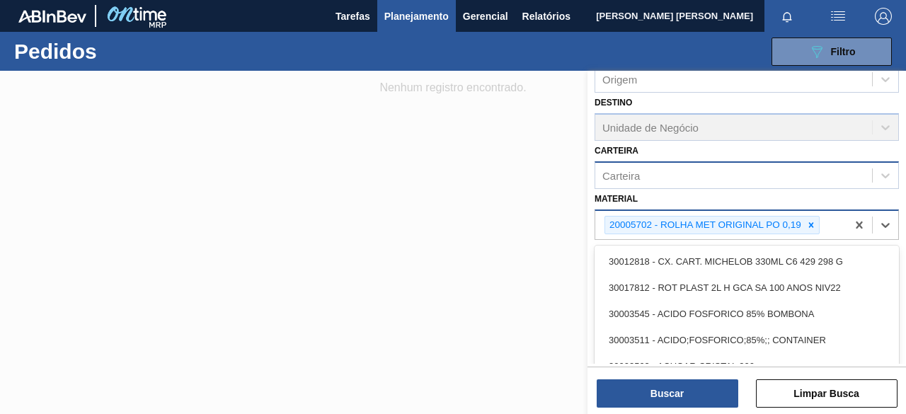
click at [834, 224] on div "20005702 - ROLHA MET ORIGINAL PO 0,19" at bounding box center [720, 225] width 251 height 29
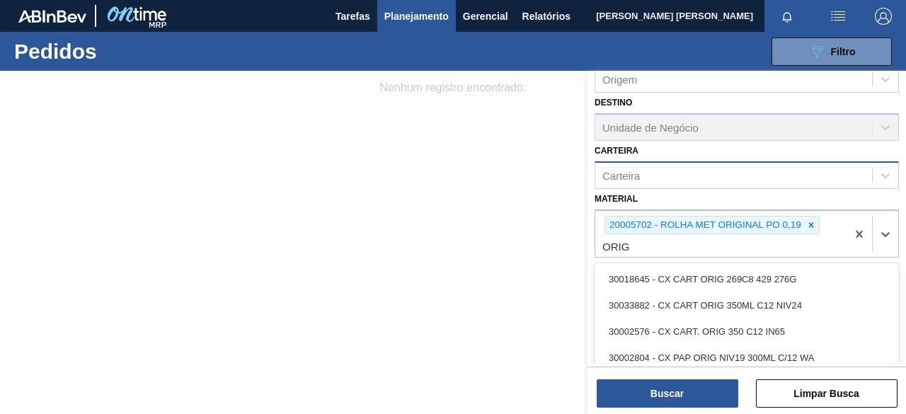
type input "ORIG"
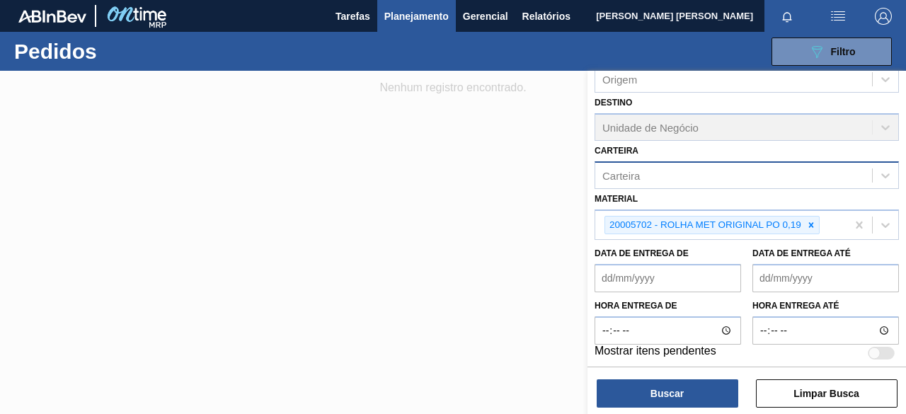
click at [898, 286] on div "Data de Entrega até" at bounding box center [826, 268] width 158 height 49
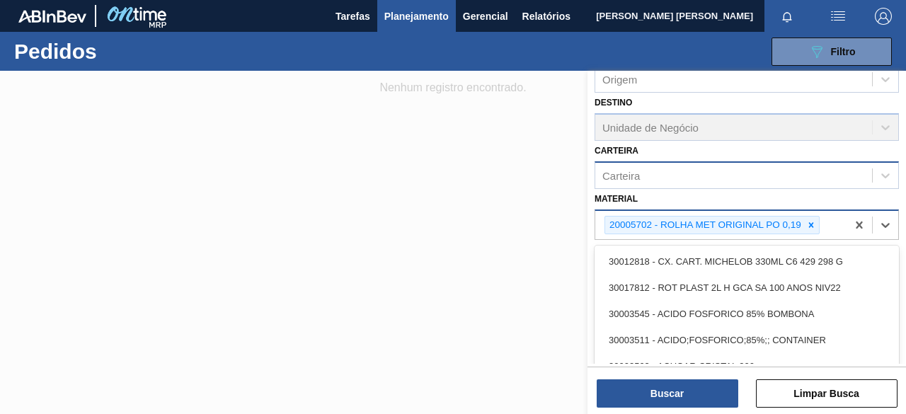
click at [840, 222] on div "20005702 - ROLHA MET ORIGINAL PO 0,19" at bounding box center [720, 225] width 251 height 29
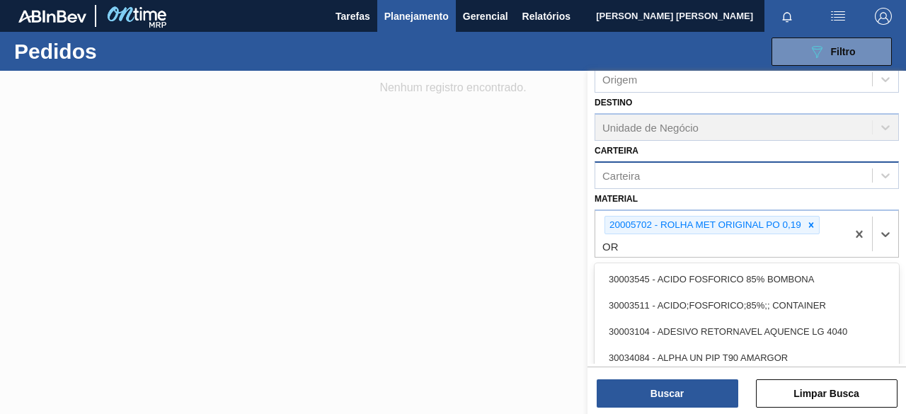
type input "O"
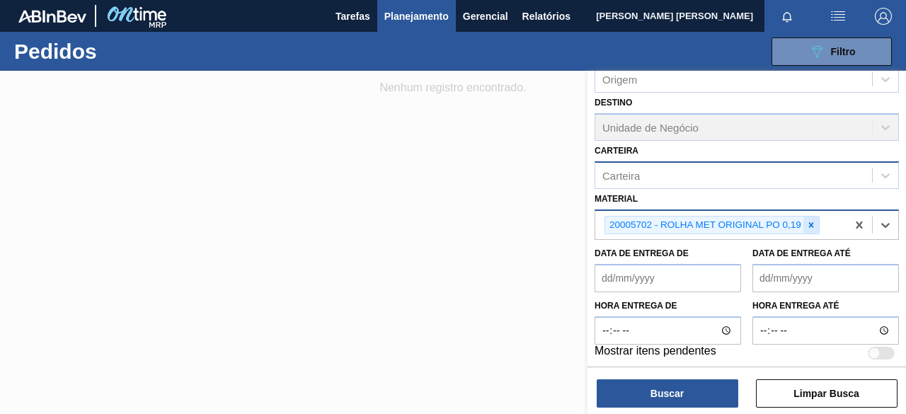
click at [813, 224] on icon at bounding box center [811, 225] width 10 height 10
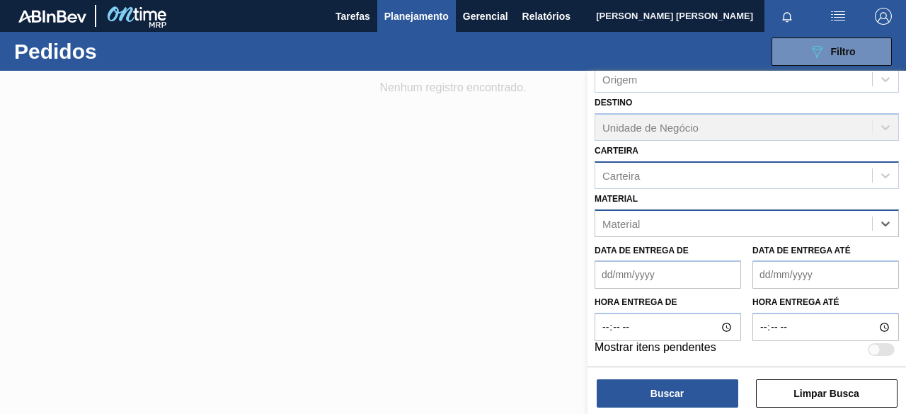
paste input "20005702"
type input "20005702"
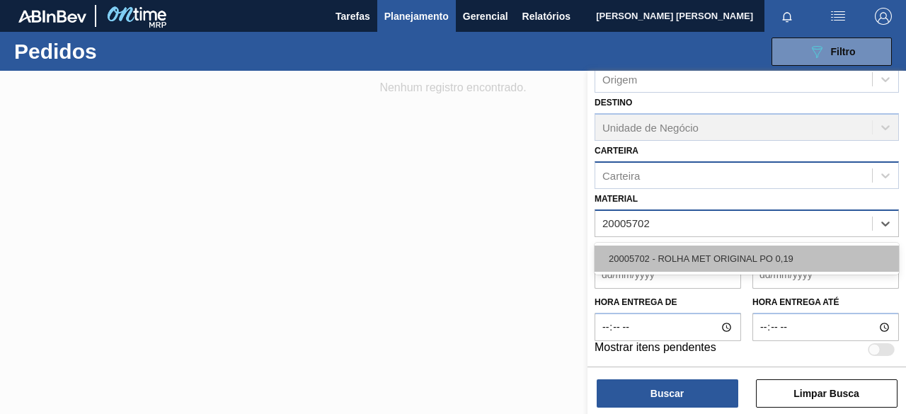
click at [748, 256] on div "20005702 - ROLHA MET ORIGINAL PO 0,19" at bounding box center [747, 259] width 304 height 26
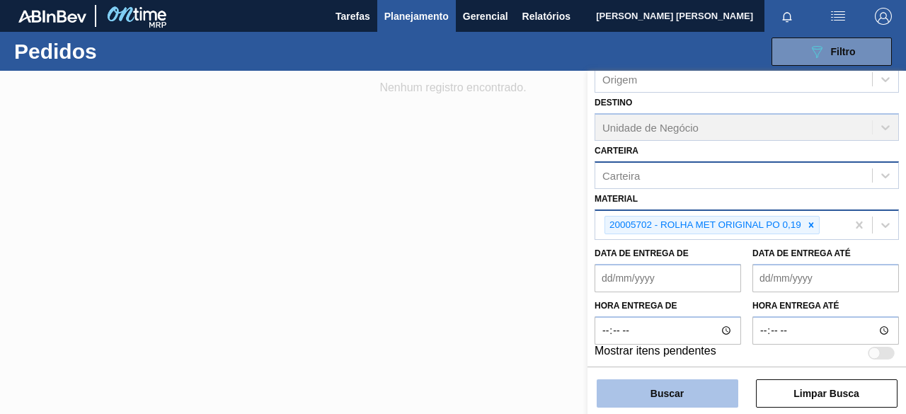
click at [704, 383] on button "Buscar" at bounding box center [668, 393] width 142 height 28
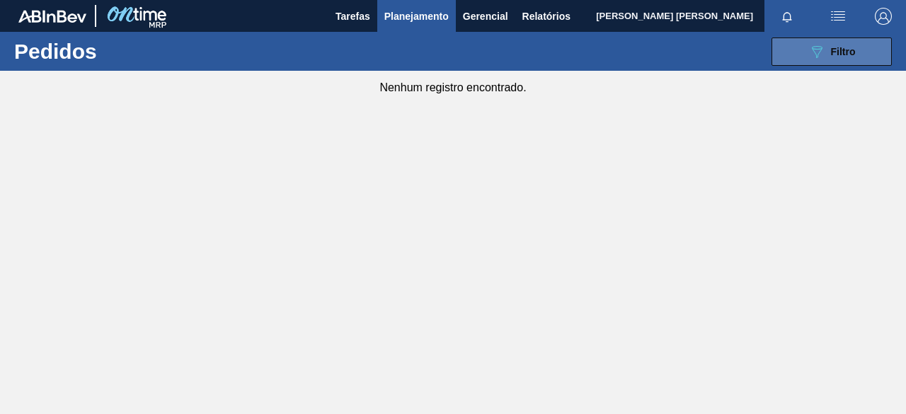
click at [862, 49] on button "089F7B8B-B2A5-4AFE-B5C0-19BA573D28AC Filtro" at bounding box center [832, 52] width 120 height 28
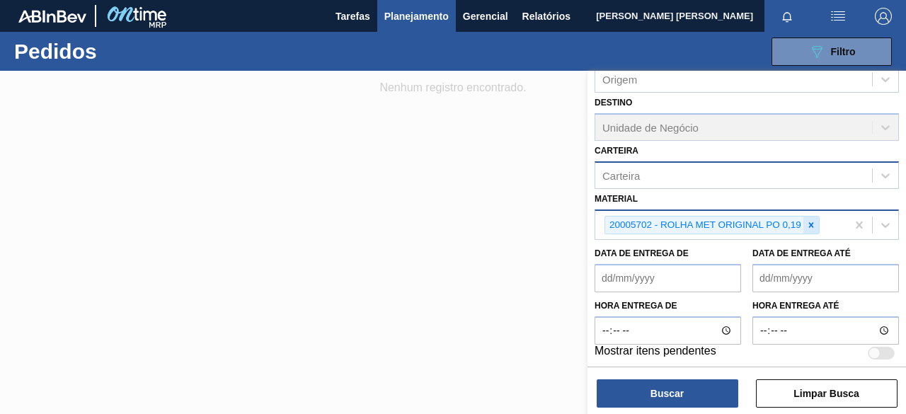
click at [817, 224] on div at bounding box center [811, 226] width 16 height 18
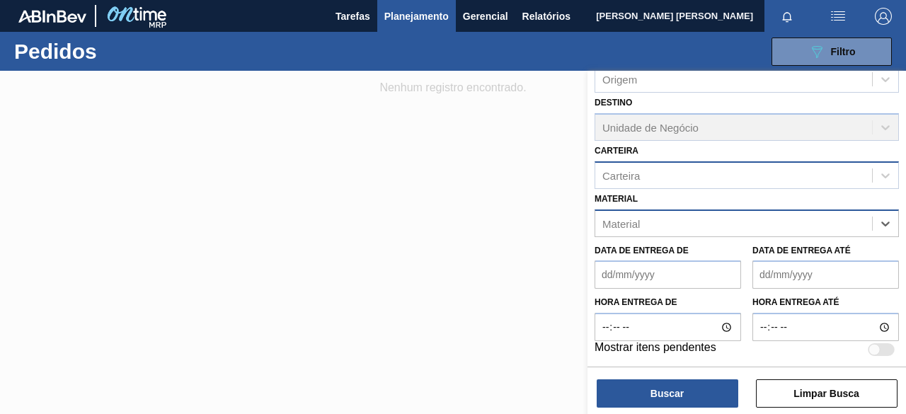
paste input "30031247"
type input "30031247"
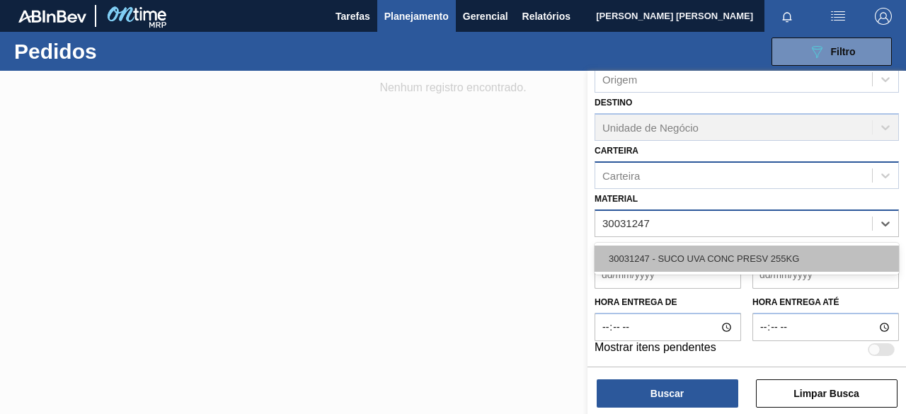
click at [798, 258] on div "30031247 - SUCO UVA CONC PRESV 255KG" at bounding box center [747, 259] width 304 height 26
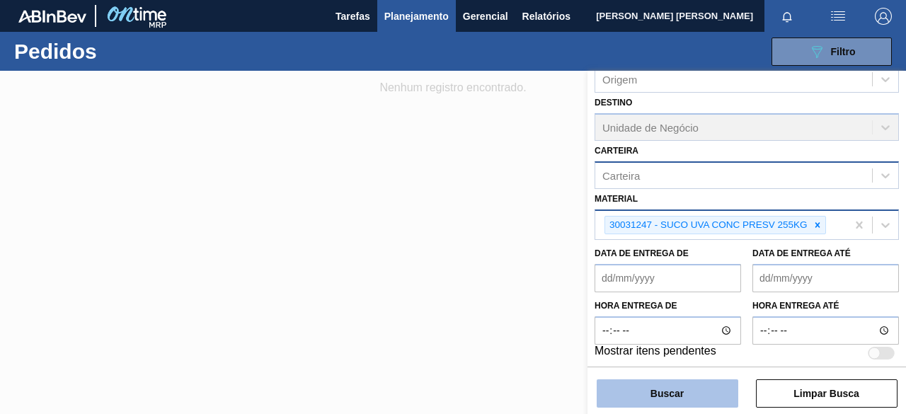
click at [679, 389] on button "Buscar" at bounding box center [668, 393] width 142 height 28
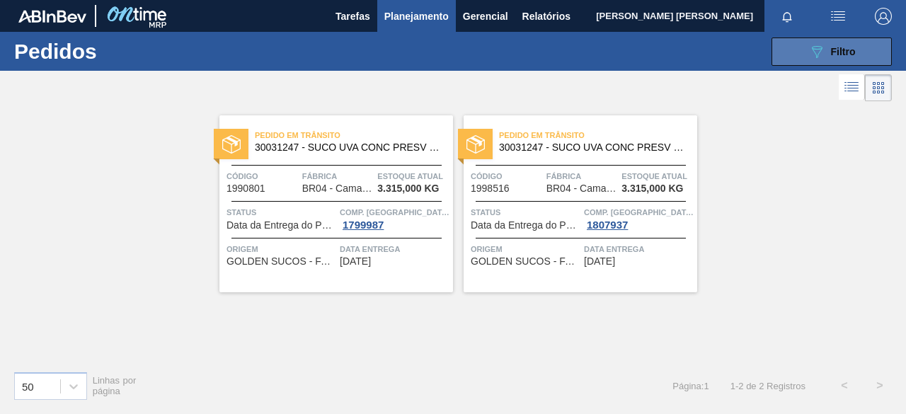
click at [831, 43] on div "089F7B8B-B2A5-4AFE-B5C0-19BA573D28AC Filtro" at bounding box center [831, 51] width 47 height 17
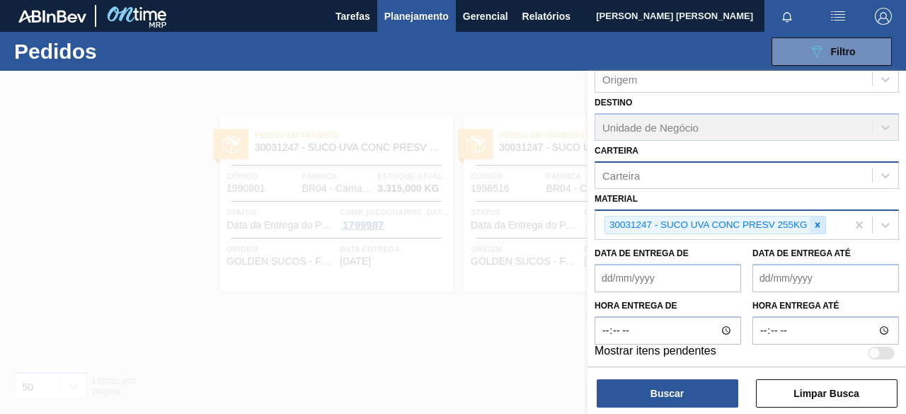
click at [818, 220] on icon at bounding box center [818, 225] width 10 height 10
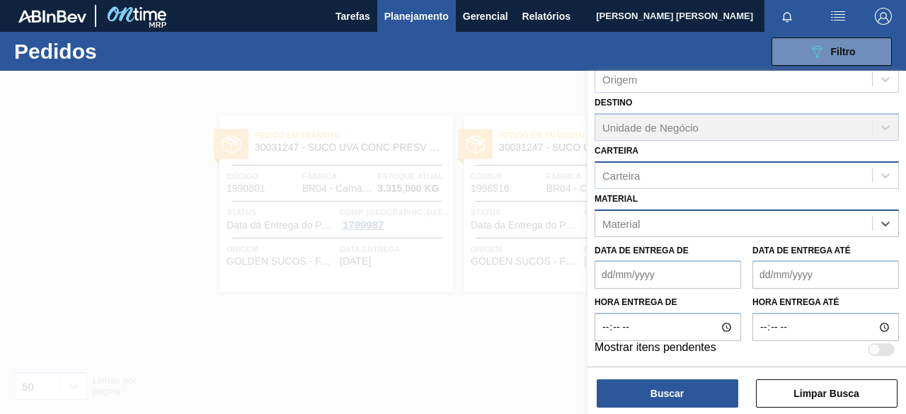
paste input "30002115"
type input "30002115"
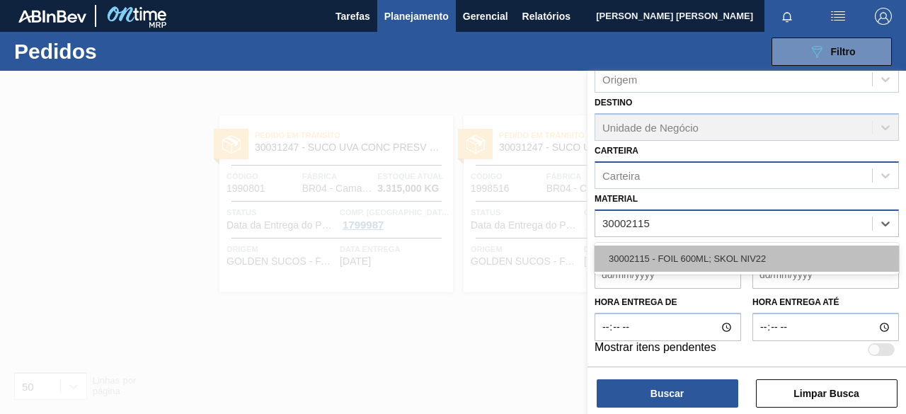
click at [760, 249] on div "30002115 - FOIL 600ML; SKOL NIV22" at bounding box center [747, 259] width 304 height 26
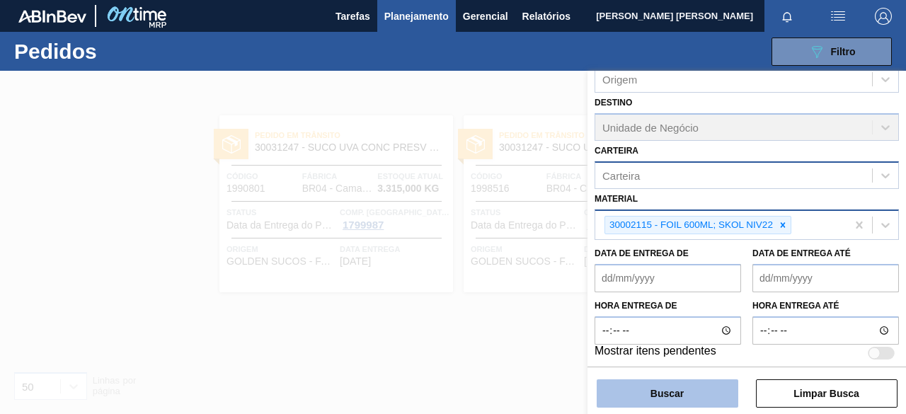
click at [720, 387] on button "Buscar" at bounding box center [668, 393] width 142 height 28
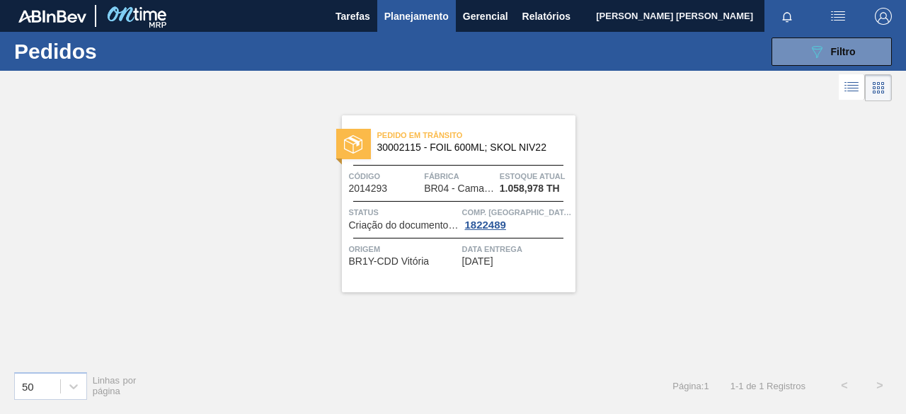
click at [796, 36] on div "089F7B8B-B2A5-4AFE-B5C0-19BA573D28AC Filtro Código Pedido Portal Códido PO SAP …" at bounding box center [554, 51] width 689 height 42
click at [797, 47] on button "089F7B8B-B2A5-4AFE-B5C0-19BA573D28AC Filtro" at bounding box center [832, 52] width 120 height 28
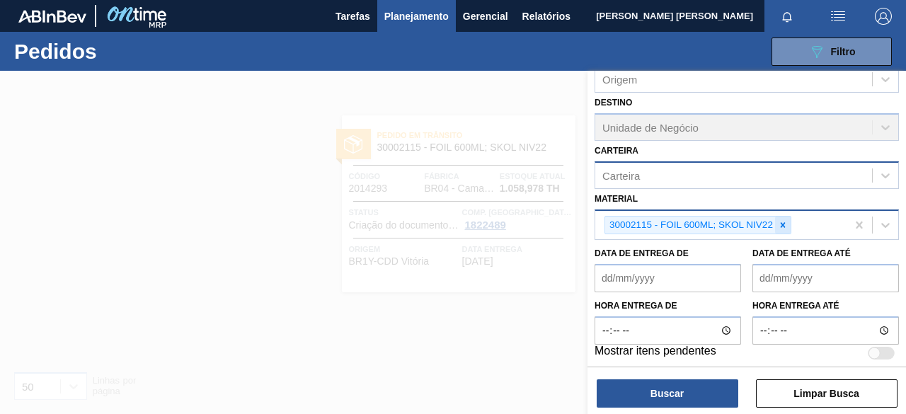
click at [779, 220] on icon at bounding box center [783, 225] width 10 height 10
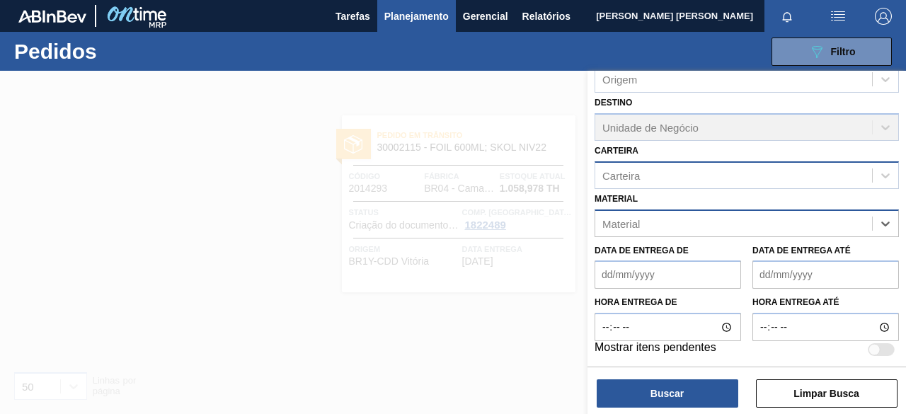
paste input "20005433"
type input "20005433"
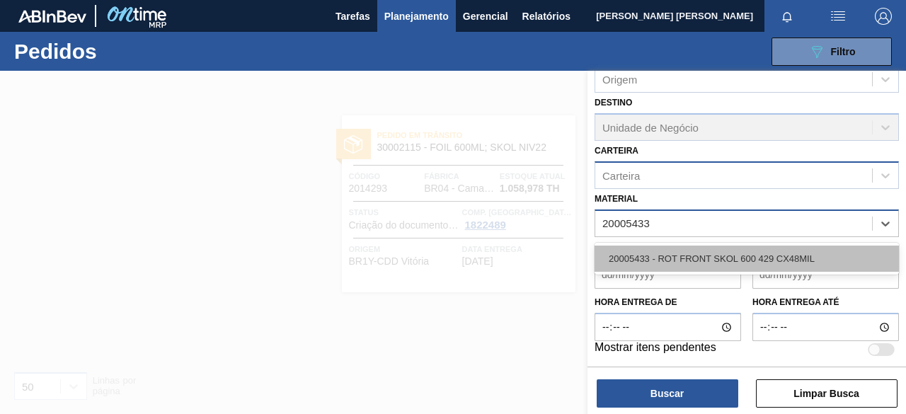
click at [738, 264] on div "20005433 - ROT FRONT SKOL 600 429 CX48MIL" at bounding box center [747, 259] width 304 height 26
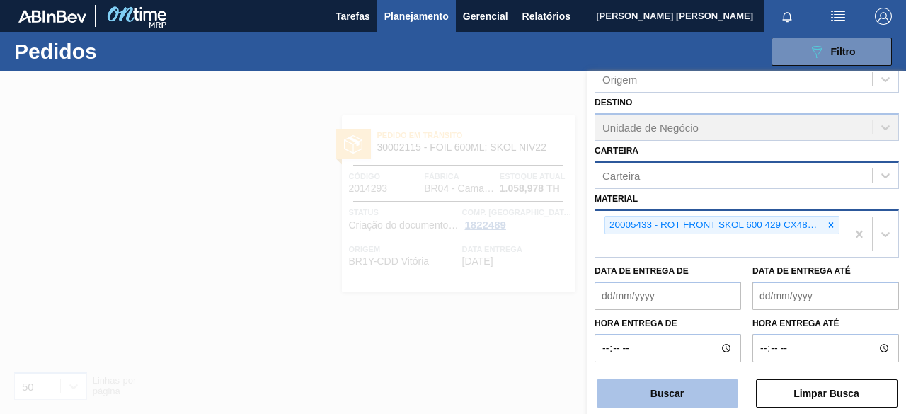
click at [694, 391] on button "Buscar" at bounding box center [668, 393] width 142 height 28
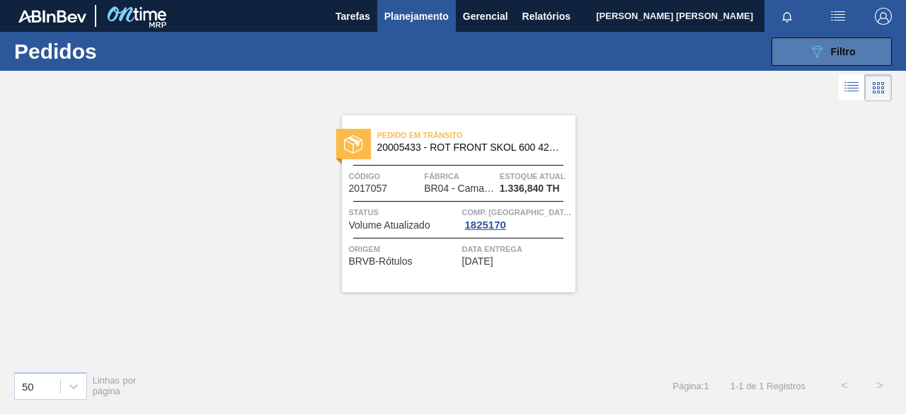
click at [820, 60] on button "089F7B8B-B2A5-4AFE-B5C0-19BA573D28AC Filtro" at bounding box center [832, 52] width 120 height 28
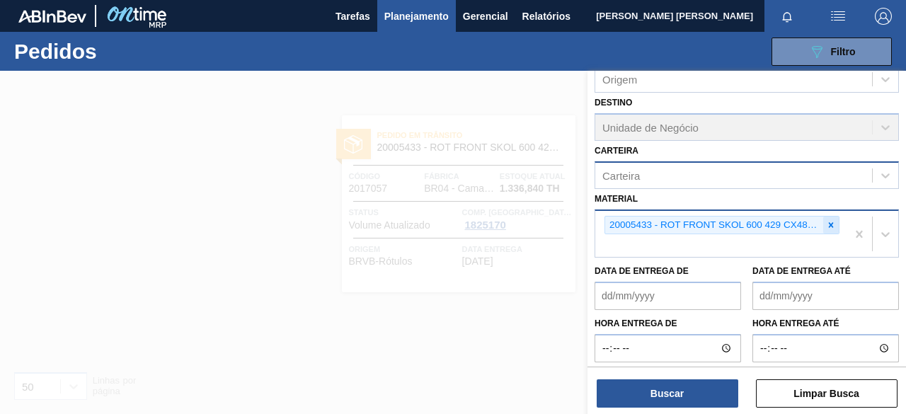
click at [834, 220] on icon at bounding box center [831, 225] width 10 height 10
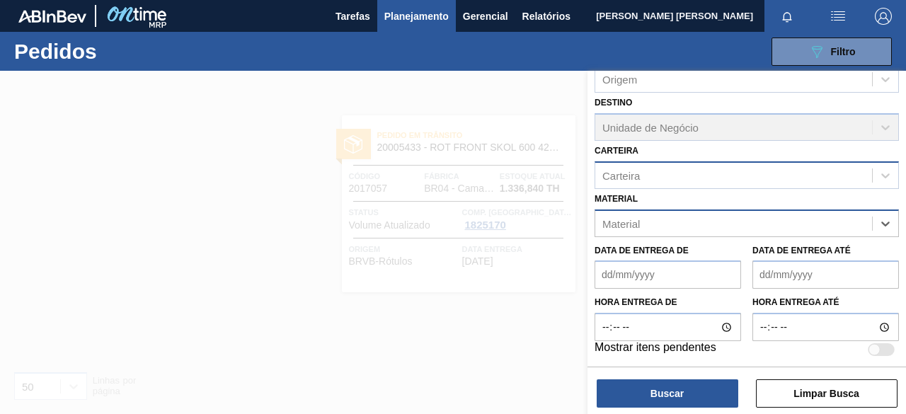
paste input "30030380"
type input "30030380"
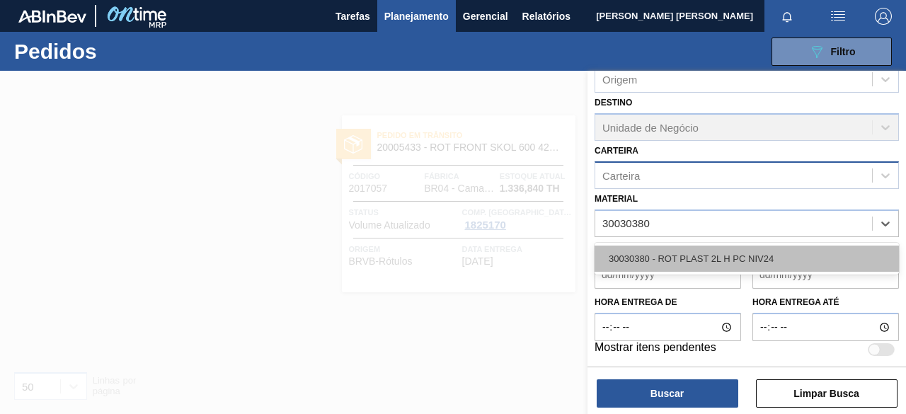
click at [743, 254] on div "30030380 - ROT PLAST 2L H PC NIV24" at bounding box center [747, 259] width 304 height 26
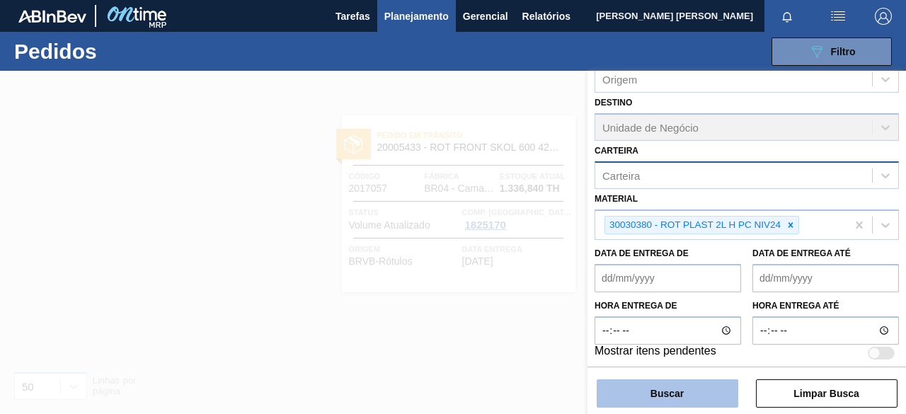
click at [697, 401] on button "Buscar" at bounding box center [668, 393] width 142 height 28
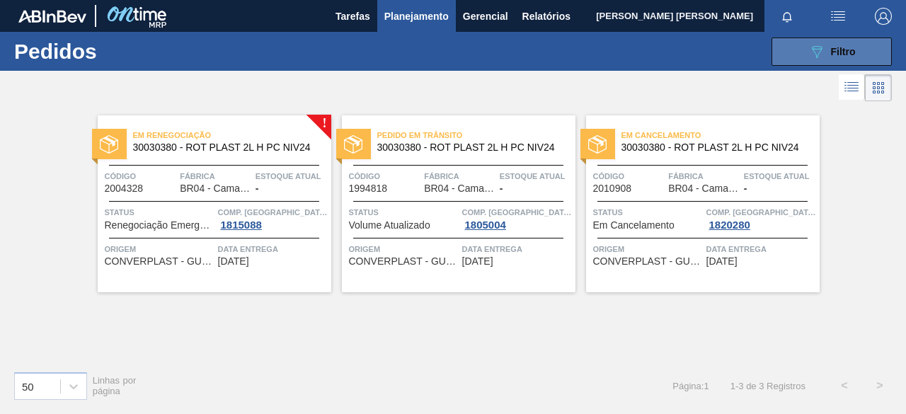
click at [824, 55] on icon "089F7B8B-B2A5-4AFE-B5C0-19BA573D28AC" at bounding box center [816, 51] width 17 height 17
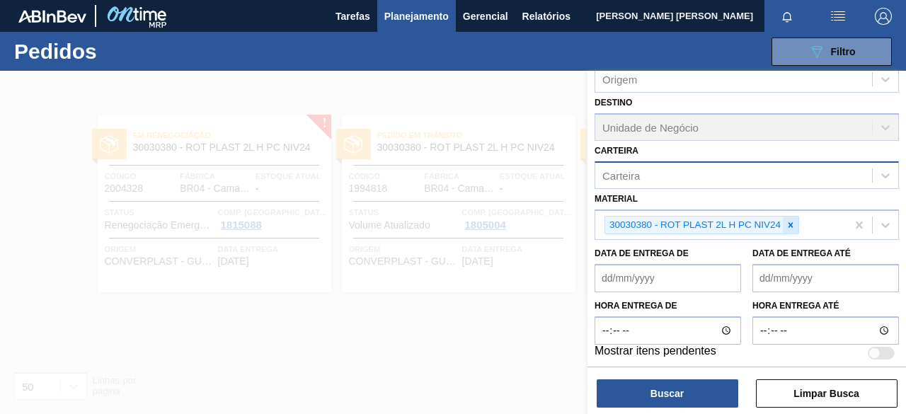
click at [790, 223] on icon at bounding box center [791, 224] width 5 height 5
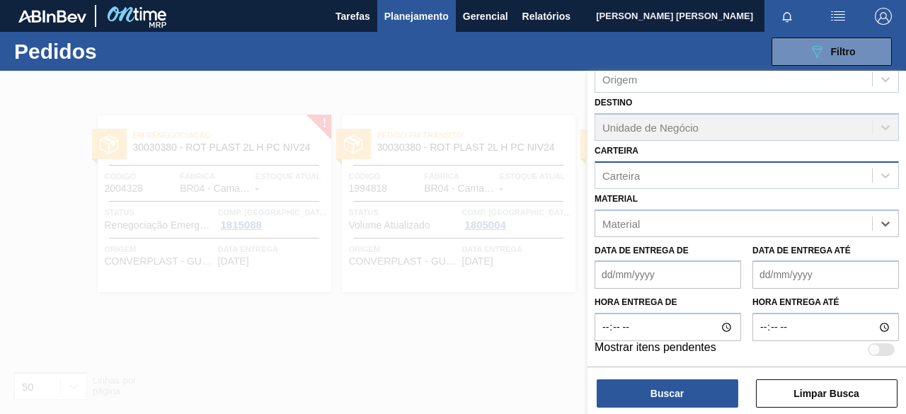
paste input "30008614"
type input "30008614"
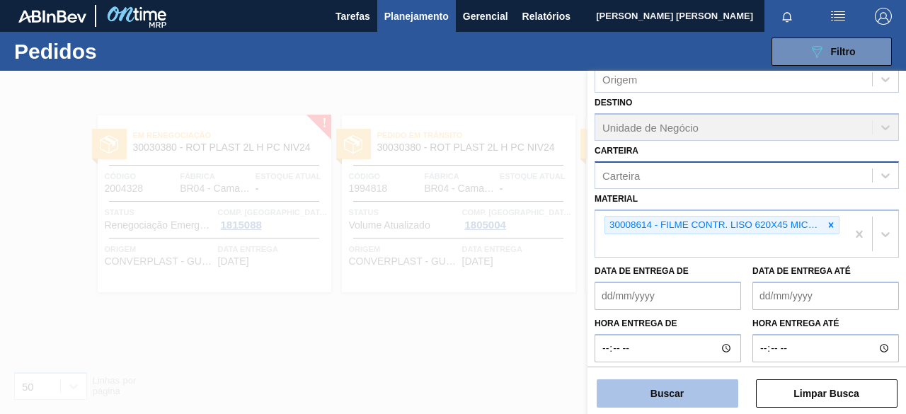
click at [664, 403] on button "Buscar" at bounding box center [668, 393] width 142 height 28
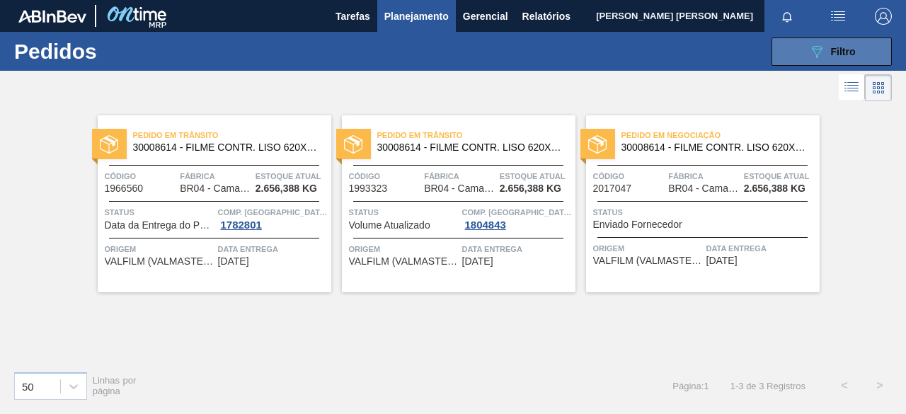
click at [834, 57] on div "089F7B8B-B2A5-4AFE-B5C0-19BA573D28AC Filtro" at bounding box center [831, 51] width 47 height 17
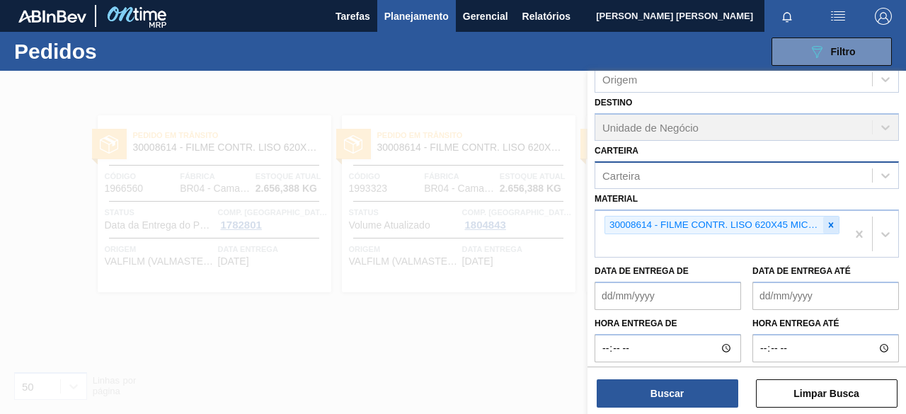
click at [829, 222] on icon at bounding box center [831, 224] width 5 height 5
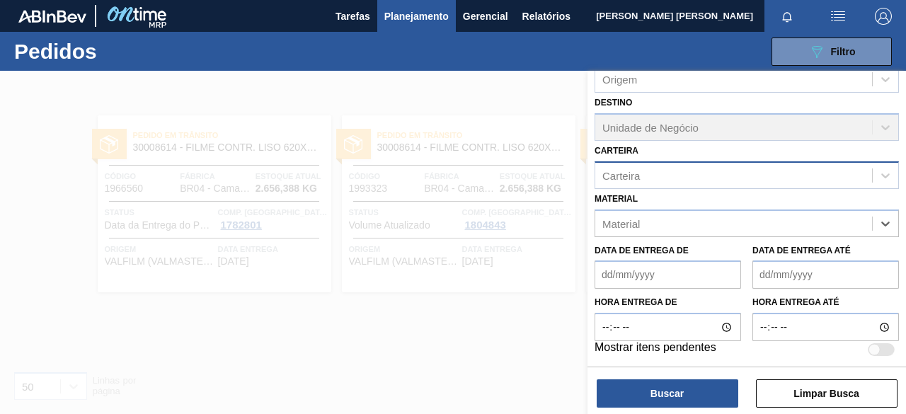
paste input "30030653"
type input "30030653"
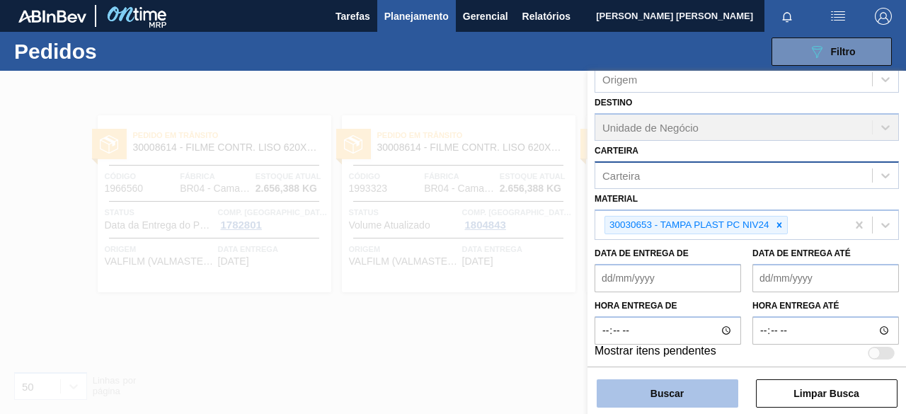
click at [689, 395] on button "Buscar" at bounding box center [668, 393] width 142 height 28
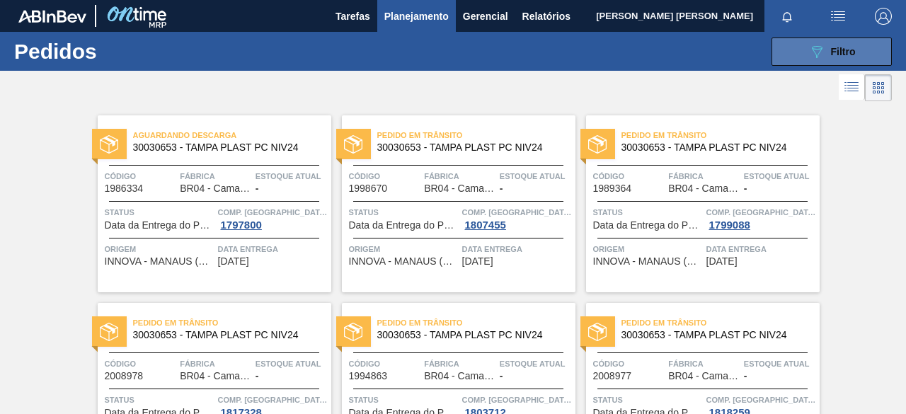
click at [823, 59] on icon "089F7B8B-B2A5-4AFE-B5C0-19BA573D28AC" at bounding box center [816, 51] width 17 height 17
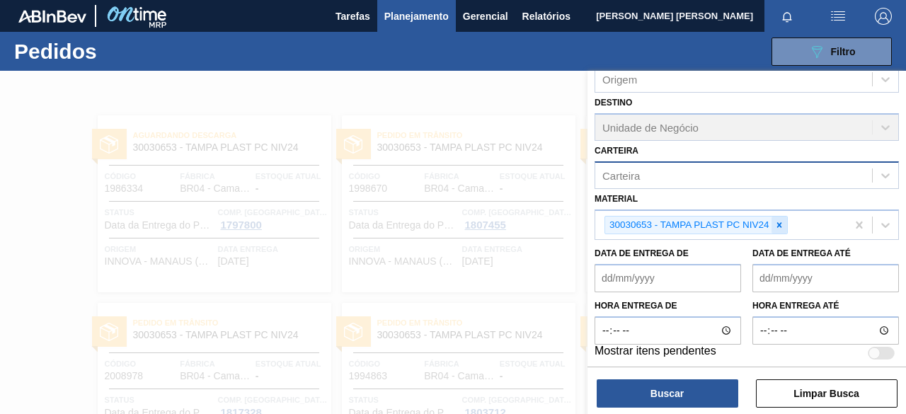
click at [781, 220] on icon at bounding box center [779, 225] width 10 height 10
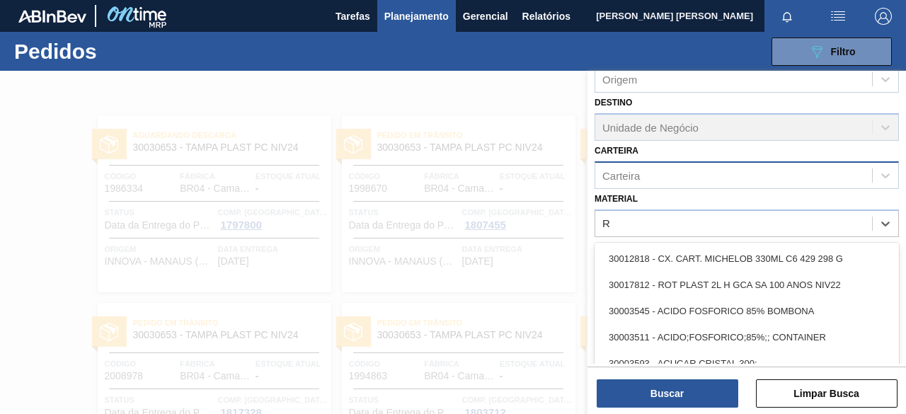
scroll to position [45, 0]
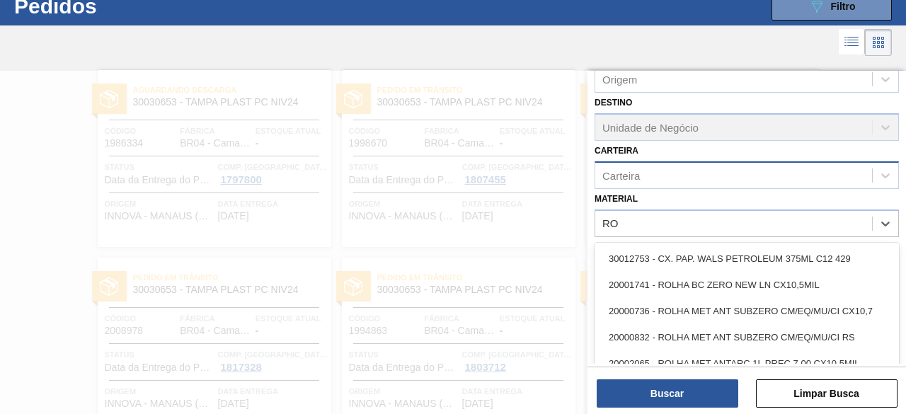
type input "R"
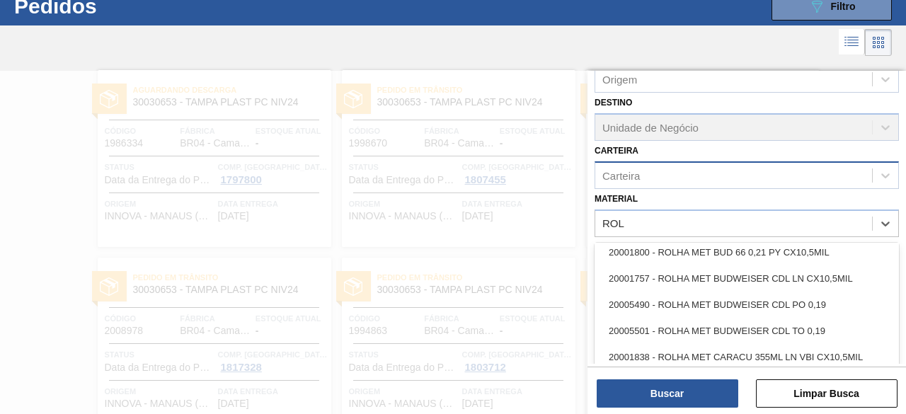
scroll to position [1759, 0]
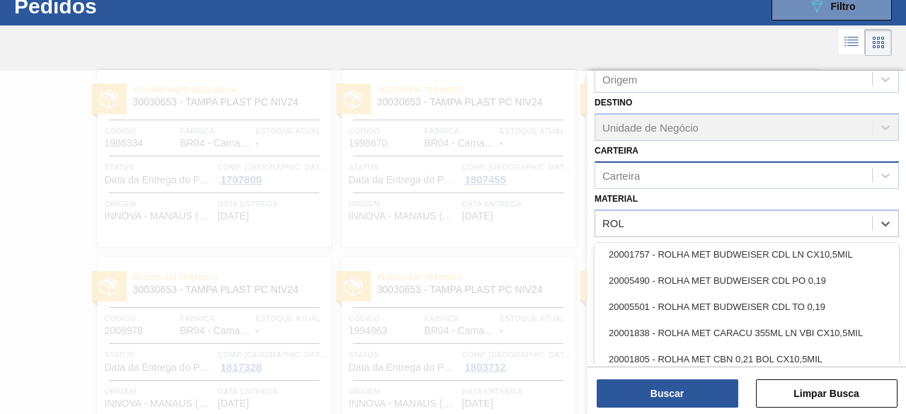
type input "ROL"
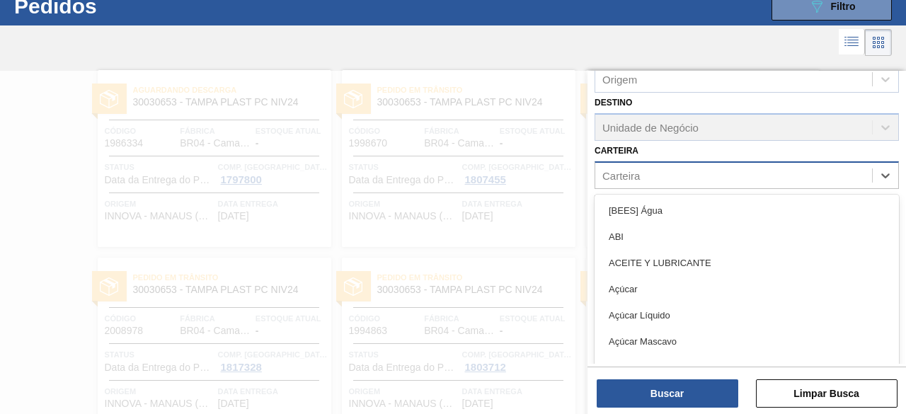
click at [798, 185] on div "Carteira" at bounding box center [747, 175] width 304 height 28
type input "ROL"
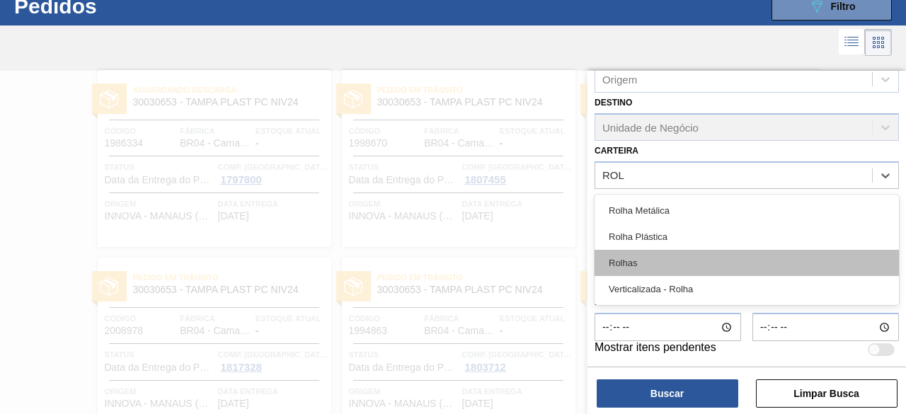
click at [695, 256] on div "Rolhas" at bounding box center [747, 263] width 304 height 26
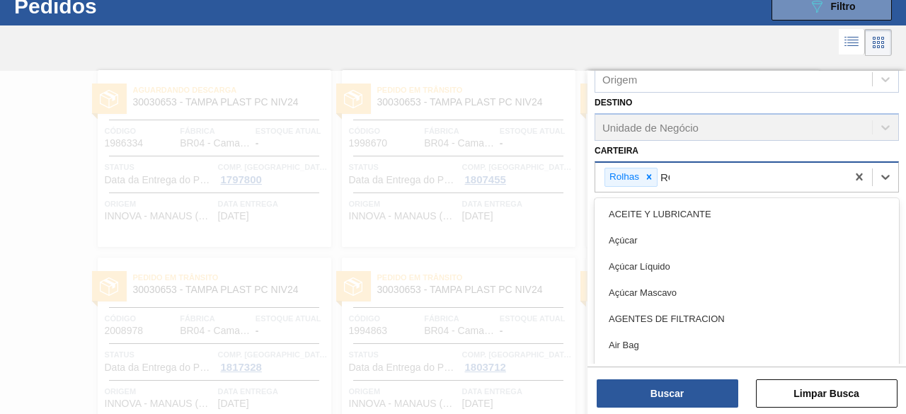
type input "ROL"
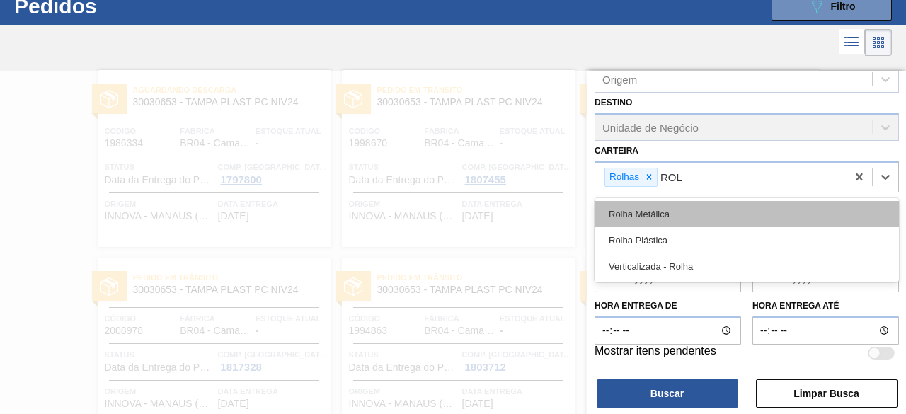
click at [699, 206] on div "Rolha Metálica" at bounding box center [747, 214] width 304 height 26
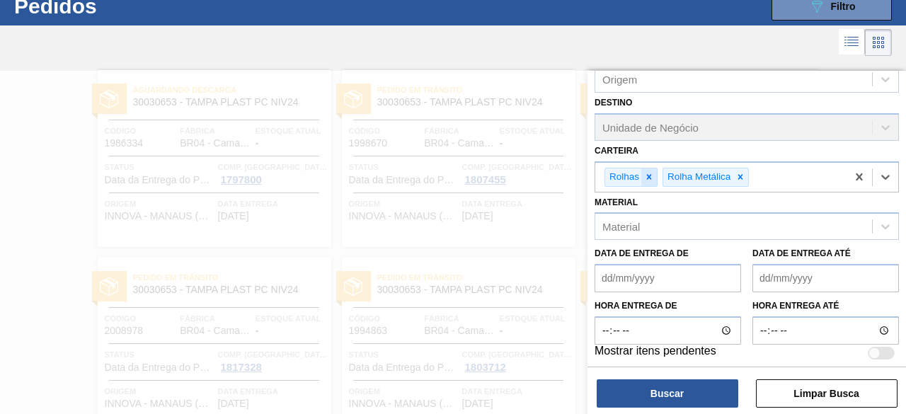
click at [651, 176] on icon at bounding box center [649, 177] width 10 height 10
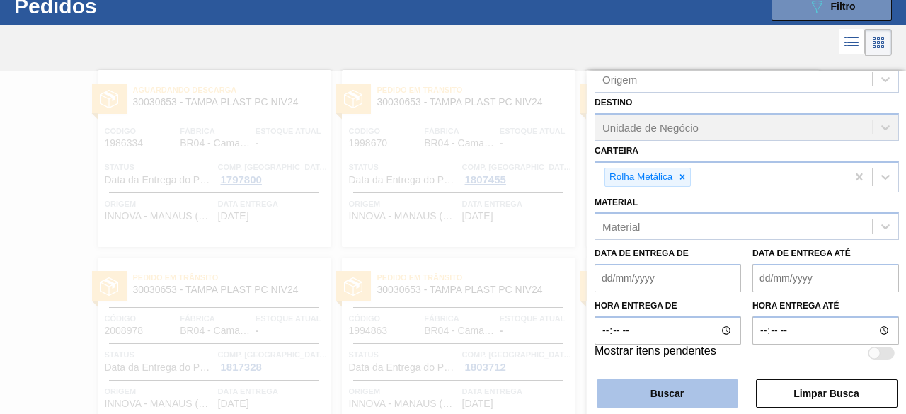
click at [686, 390] on button "Buscar" at bounding box center [668, 393] width 142 height 28
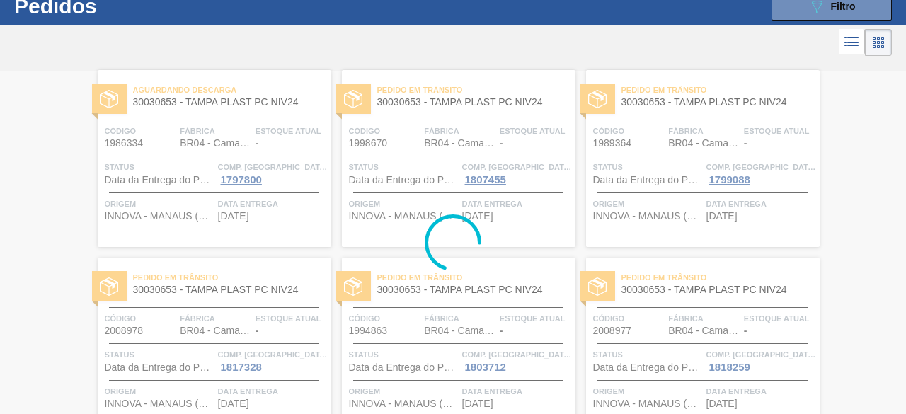
scroll to position [0, 0]
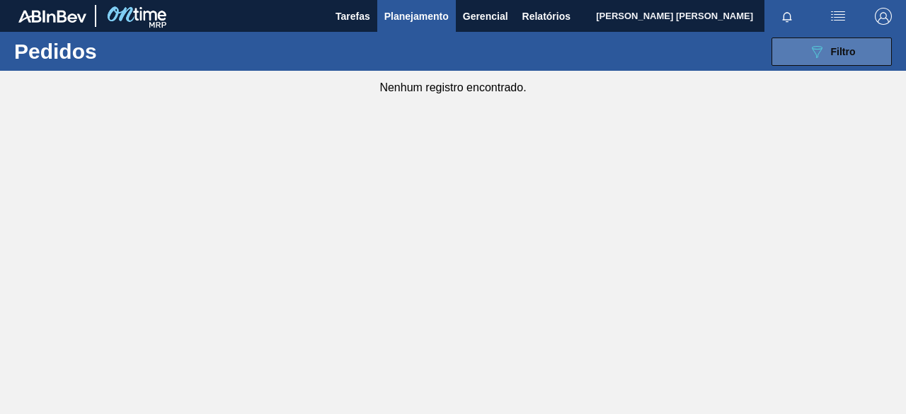
click at [847, 52] on span "Filtro" at bounding box center [843, 51] width 25 height 11
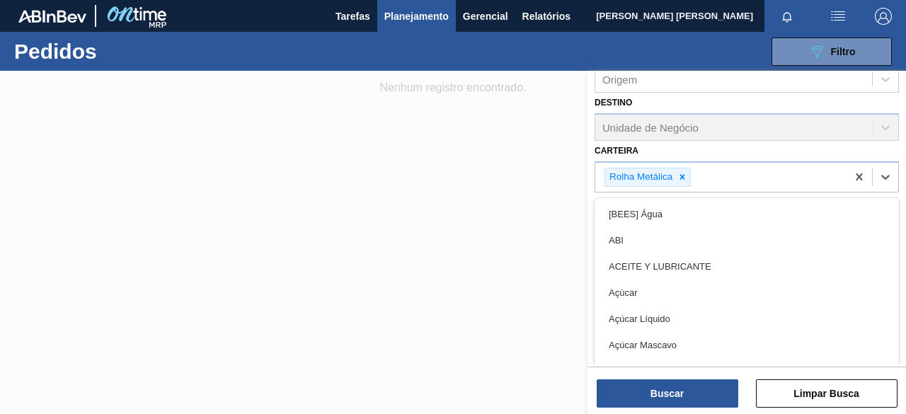
click at [706, 176] on div "Rolha Metálica" at bounding box center [720, 177] width 251 height 29
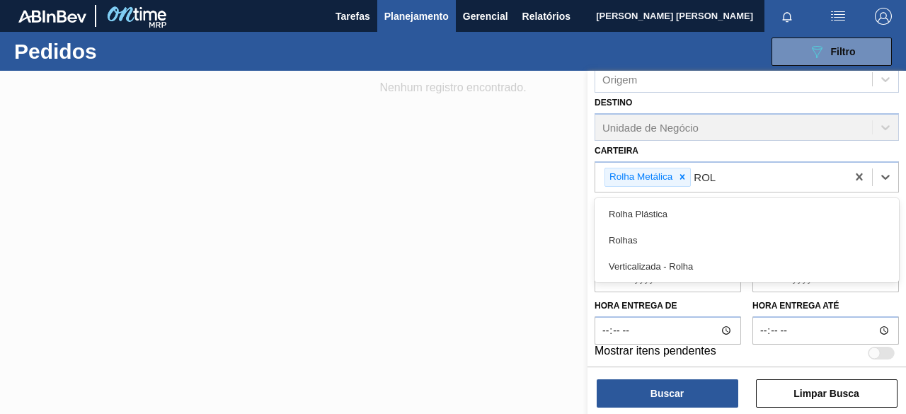
type input "ROLH"
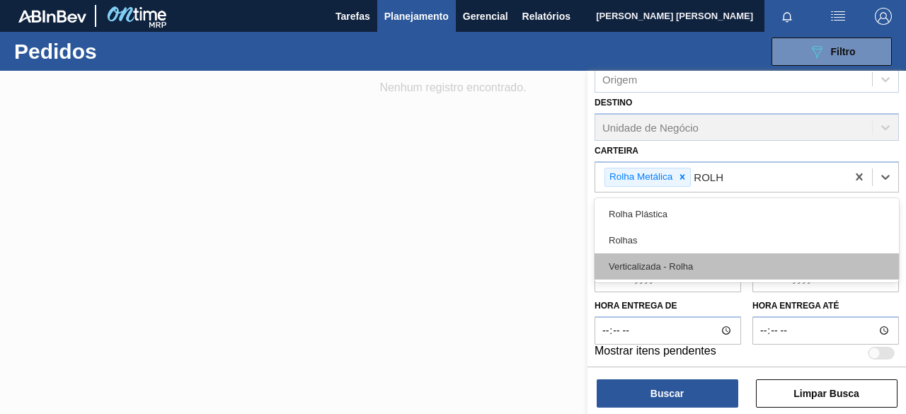
click at [688, 257] on div "Verticalizada - Rolha" at bounding box center [747, 266] width 304 height 26
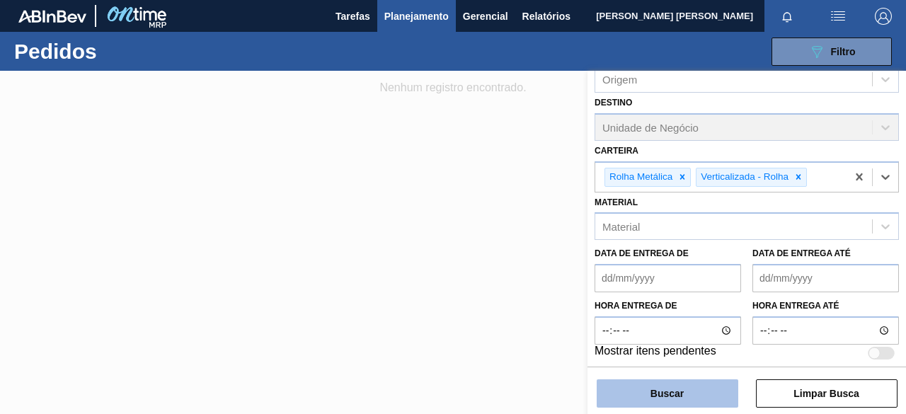
click at [641, 388] on button "Buscar" at bounding box center [668, 393] width 142 height 28
